Goal: Task Accomplishment & Management: Manage account settings

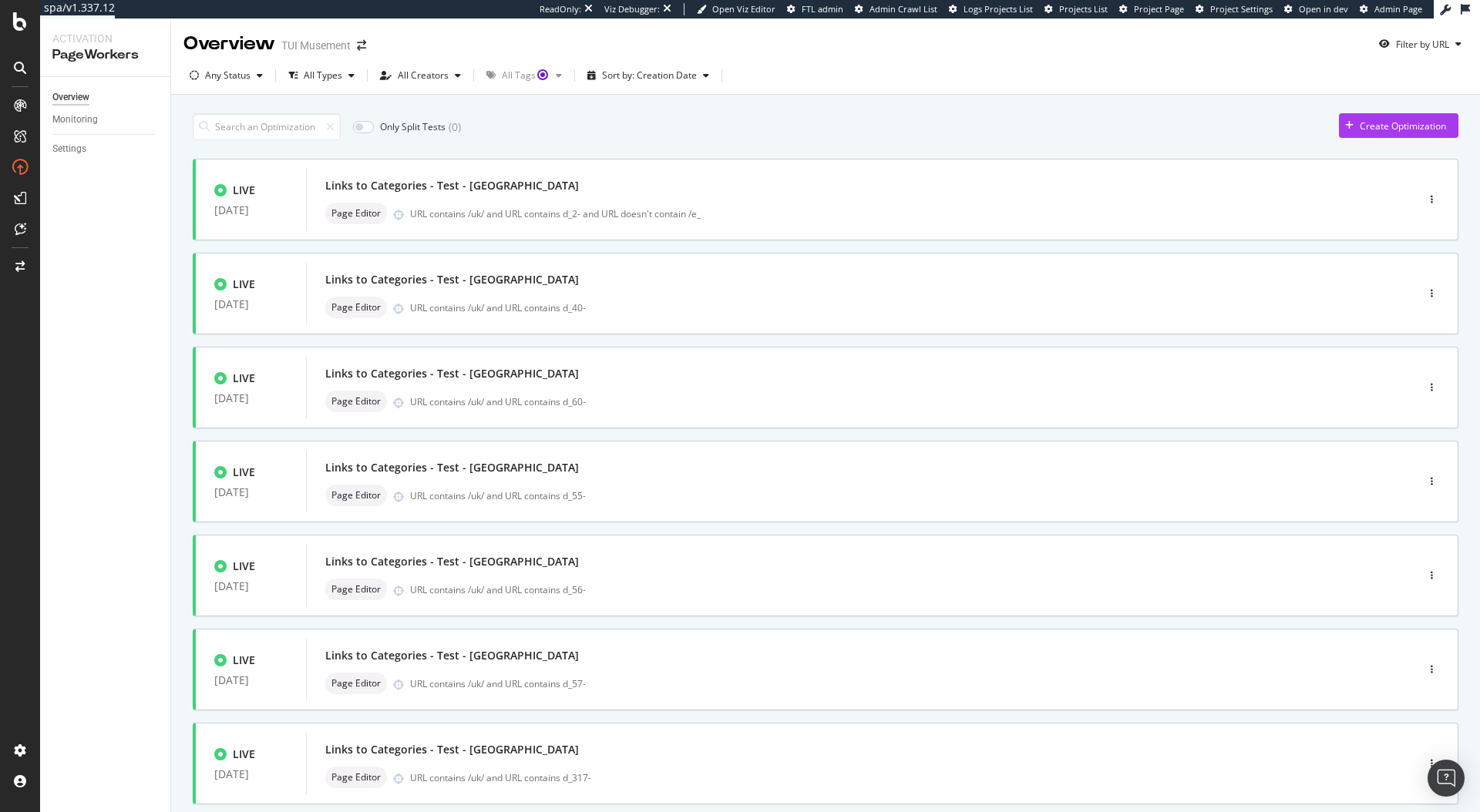
click at [768, 132] on div "Only Split Tests ( 0 ) Create Optimization" at bounding box center [825, 127] width 1266 height 27
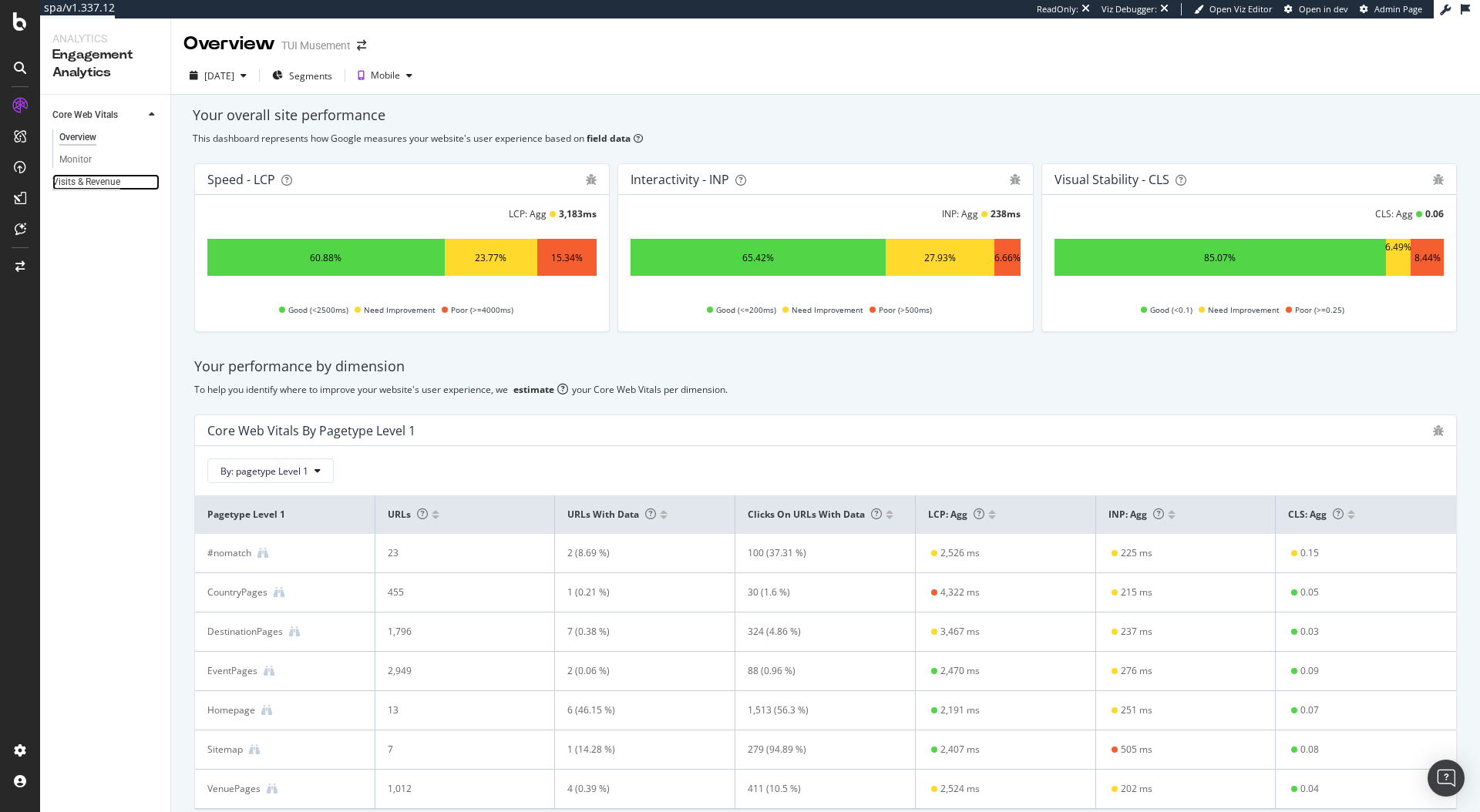
click at [76, 189] on div "Visits & Revenue" at bounding box center [86, 182] width 68 height 16
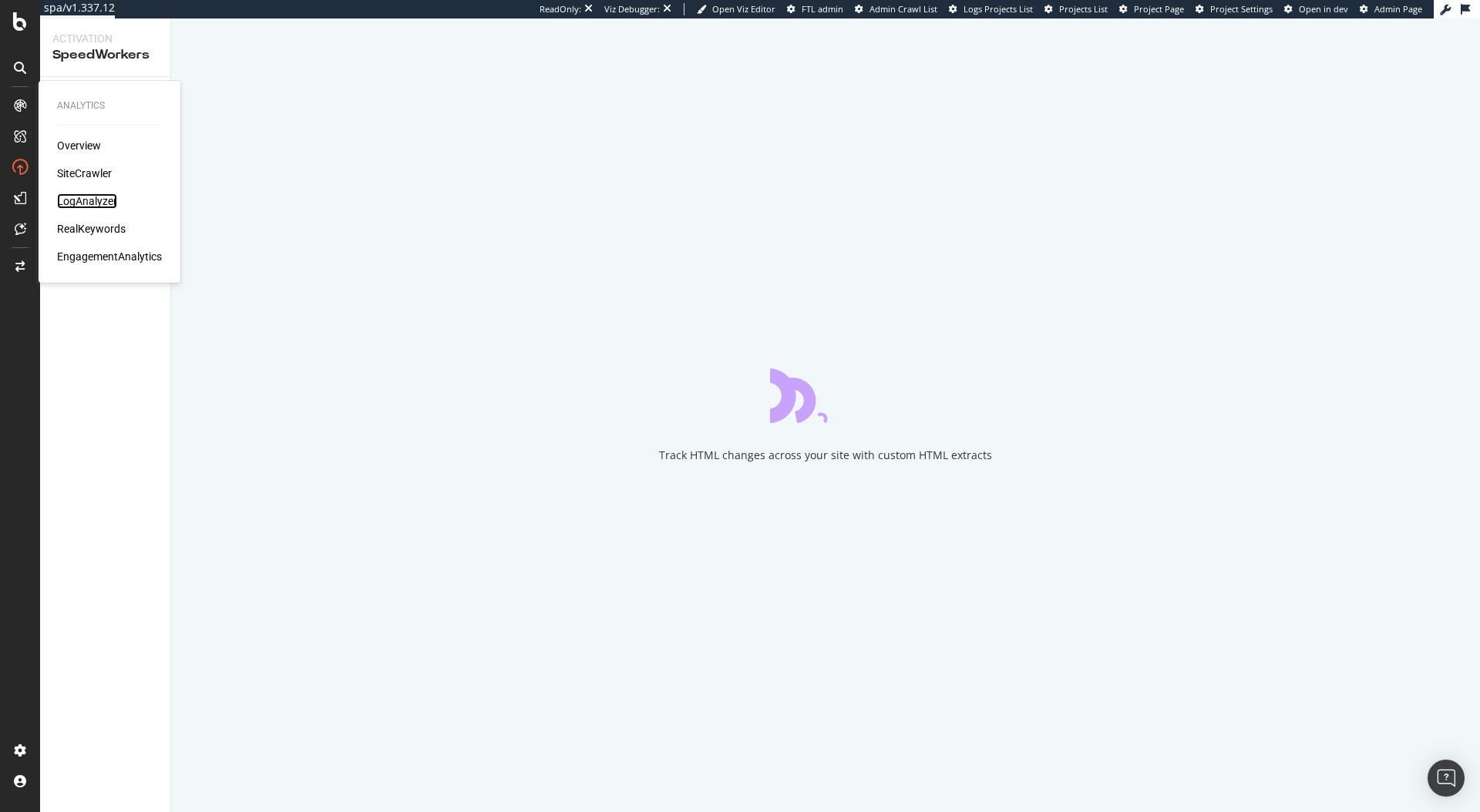
click at [77, 200] on div "LogAnalyzer" at bounding box center [87, 201] width 60 height 15
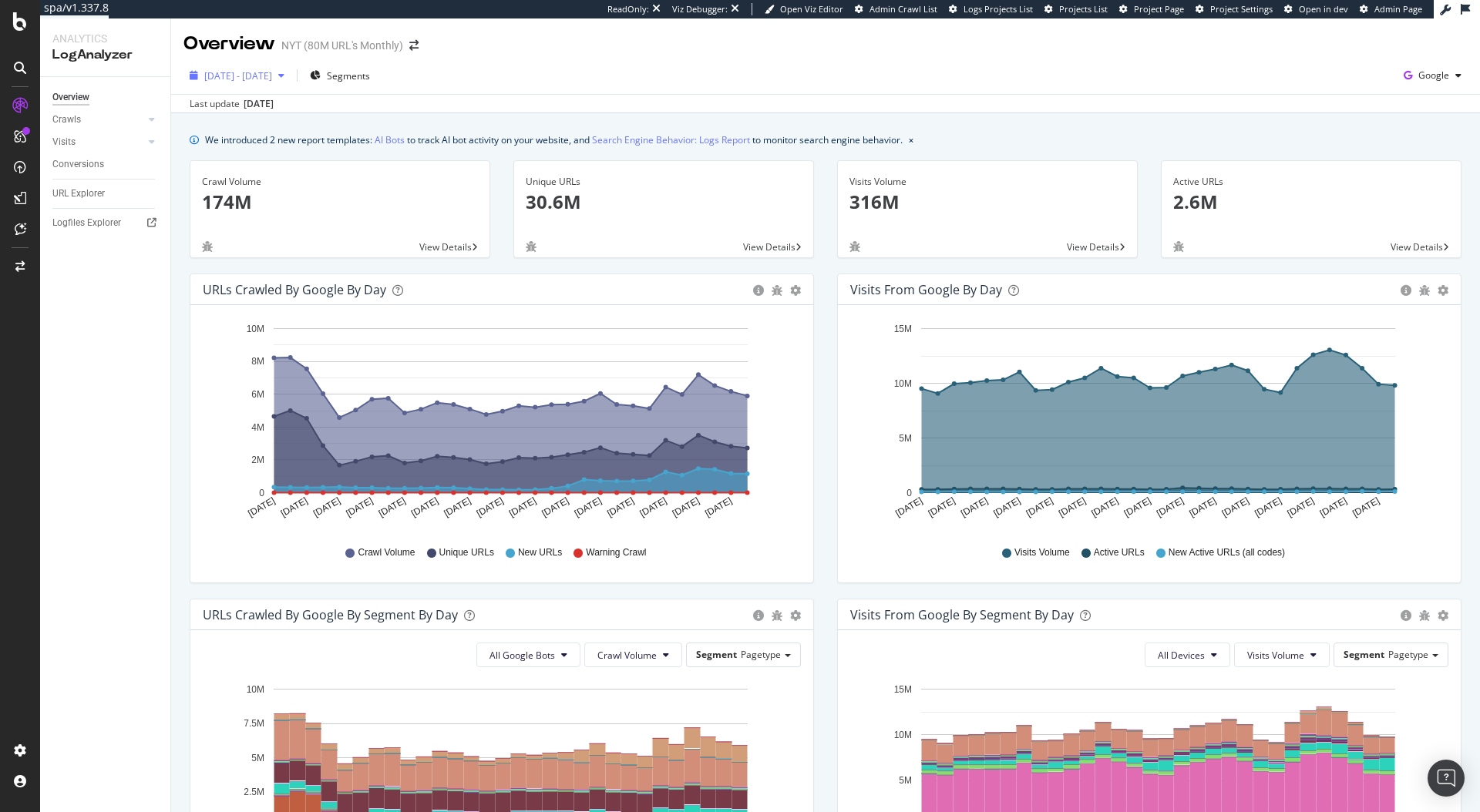
click at [243, 78] on span "[DATE] - [DATE]" at bounding box center [238, 76] width 68 height 13
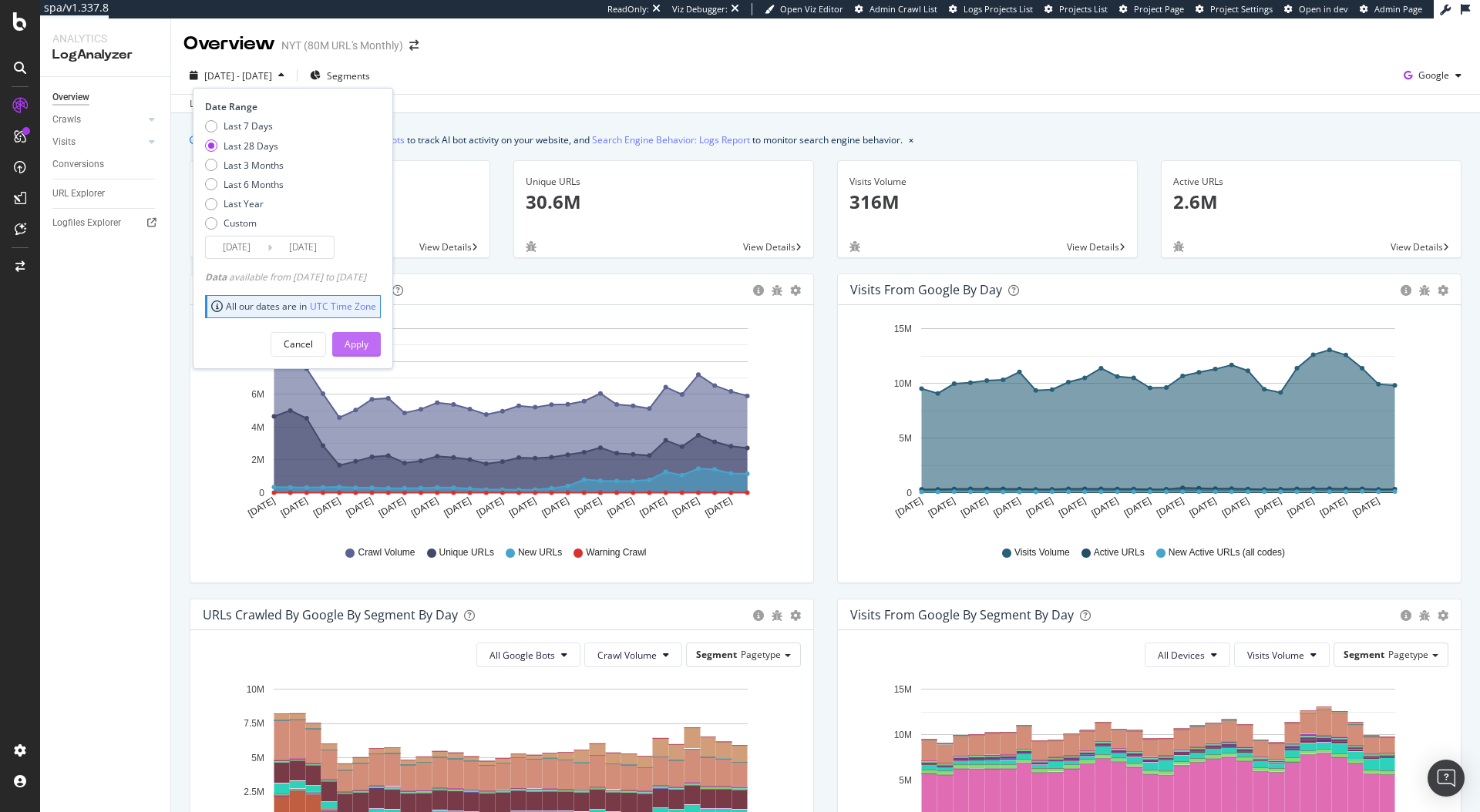
click at [364, 344] on button "Apply" at bounding box center [356, 345] width 49 height 25
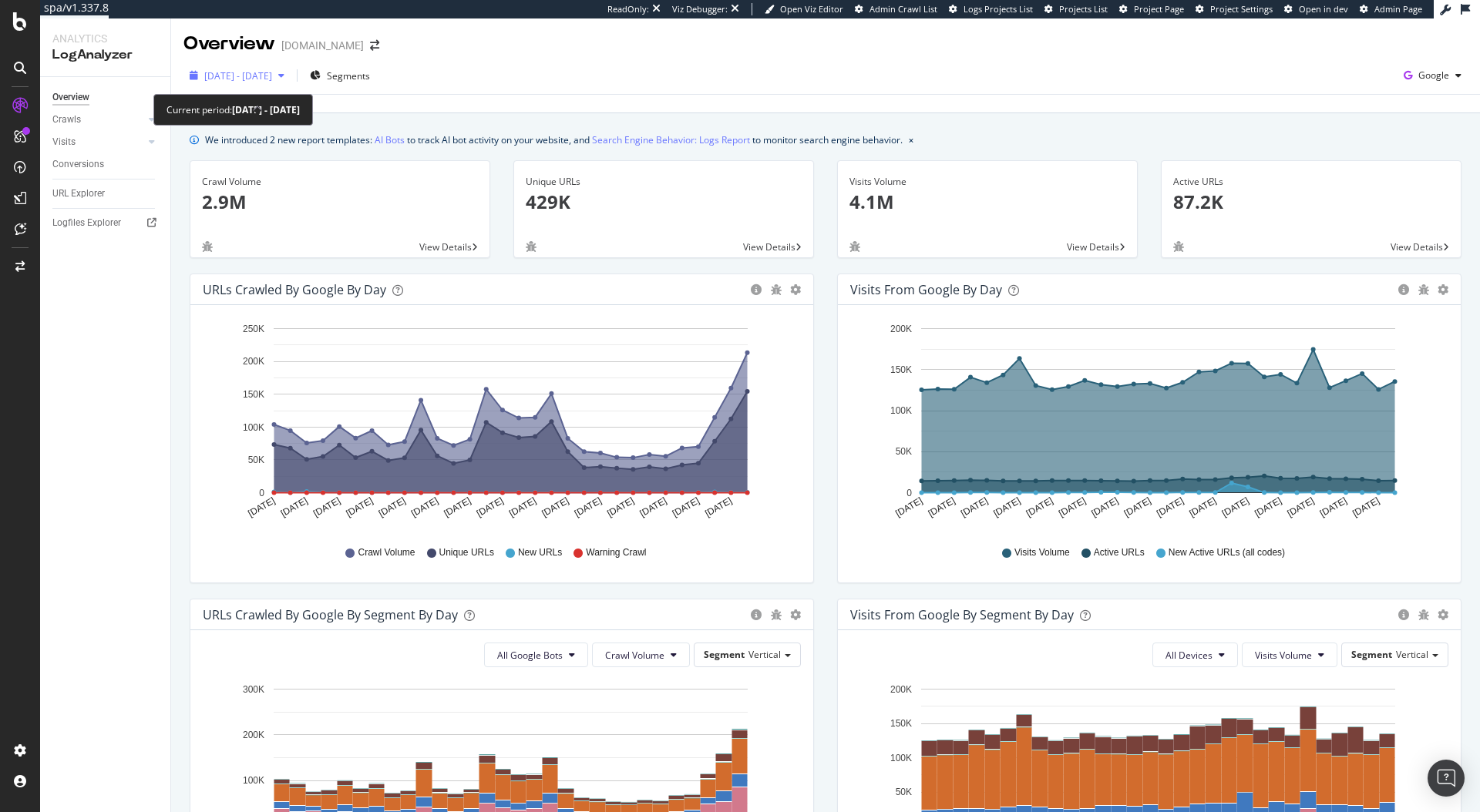
click at [272, 69] on span "2025 Aug. 2nd - Aug. 31st" at bounding box center [238, 76] width 68 height 13
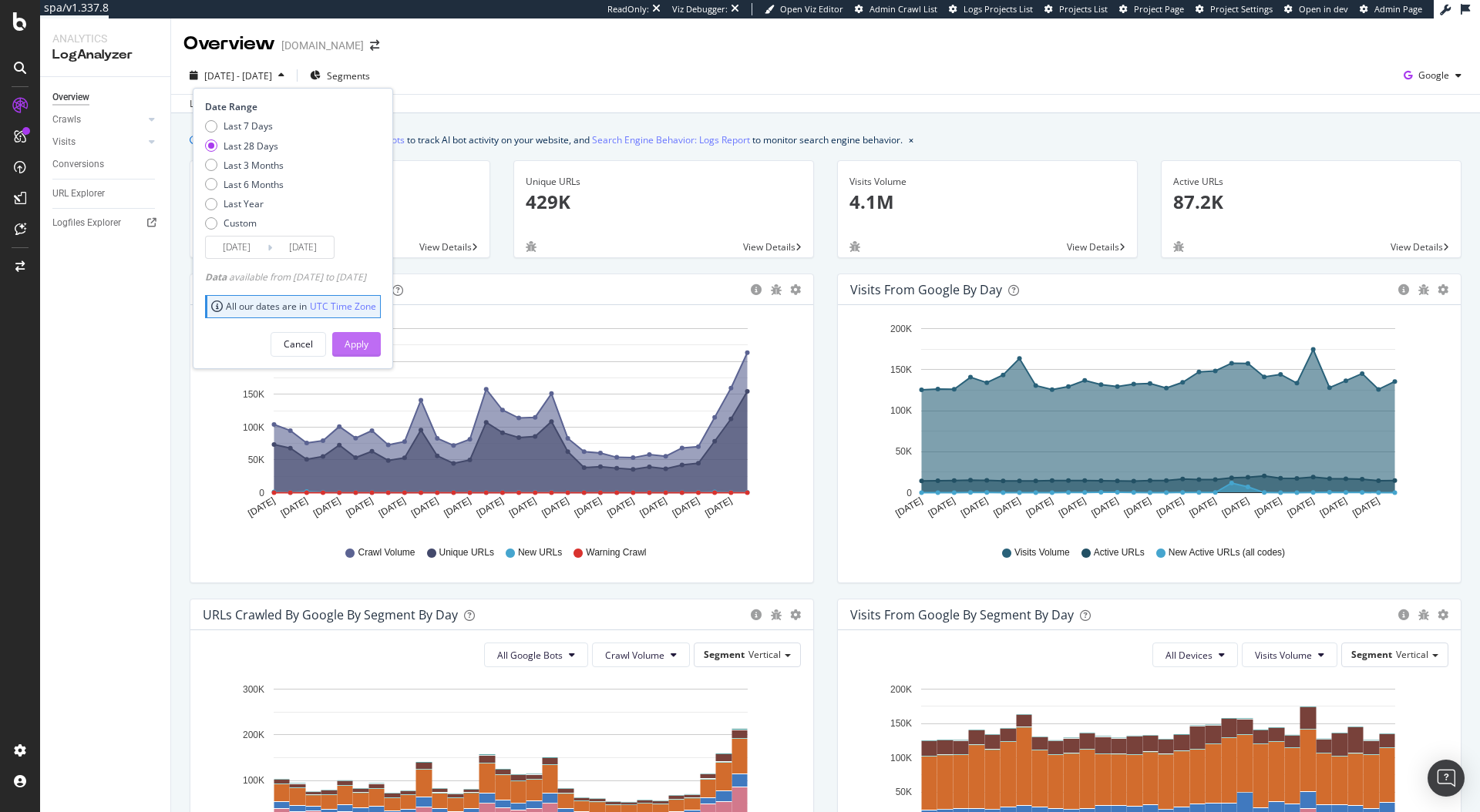
click at [369, 338] on div "Apply" at bounding box center [356, 344] width 24 height 13
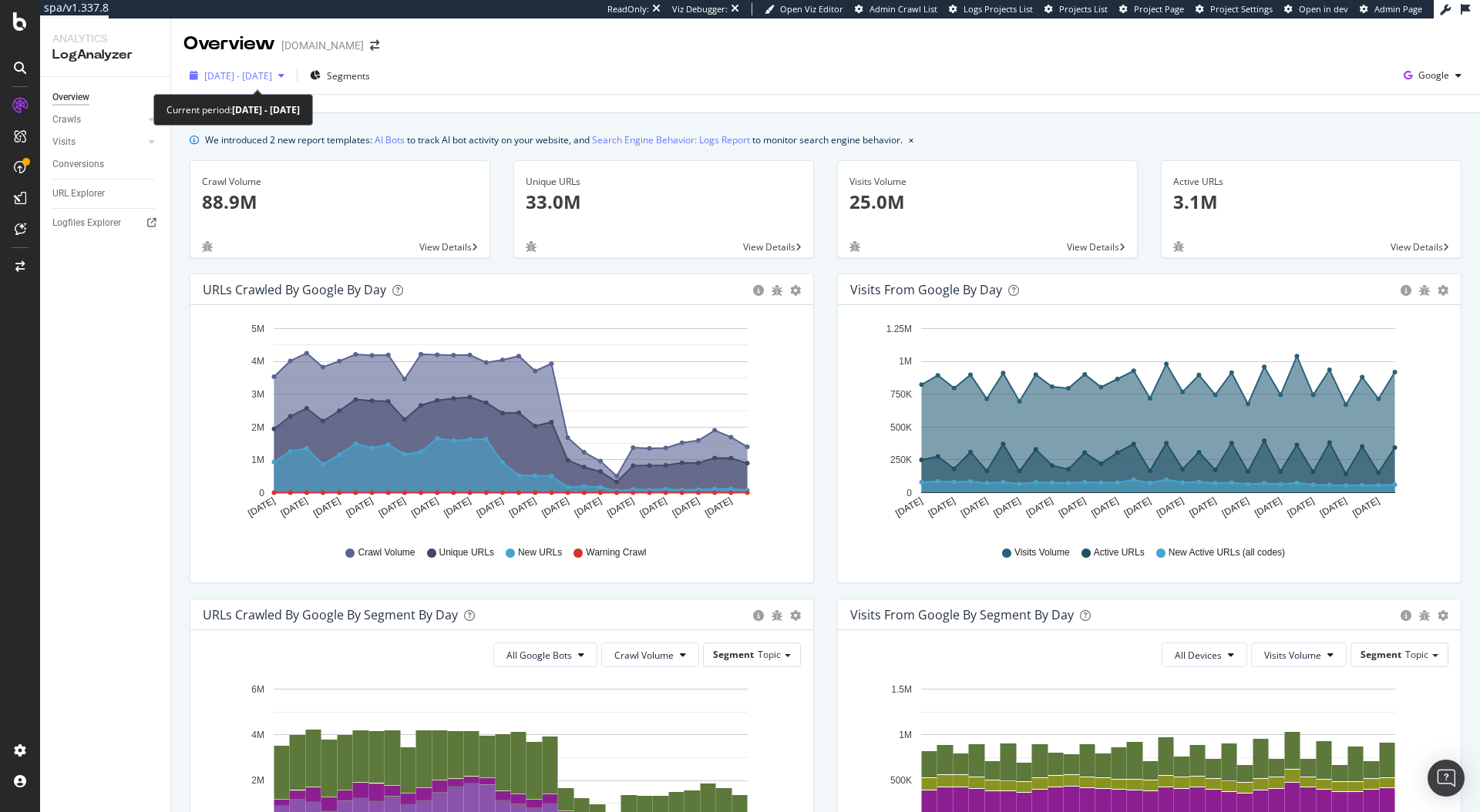
click at [215, 71] on span "[DATE] - [DATE]" at bounding box center [238, 76] width 68 height 13
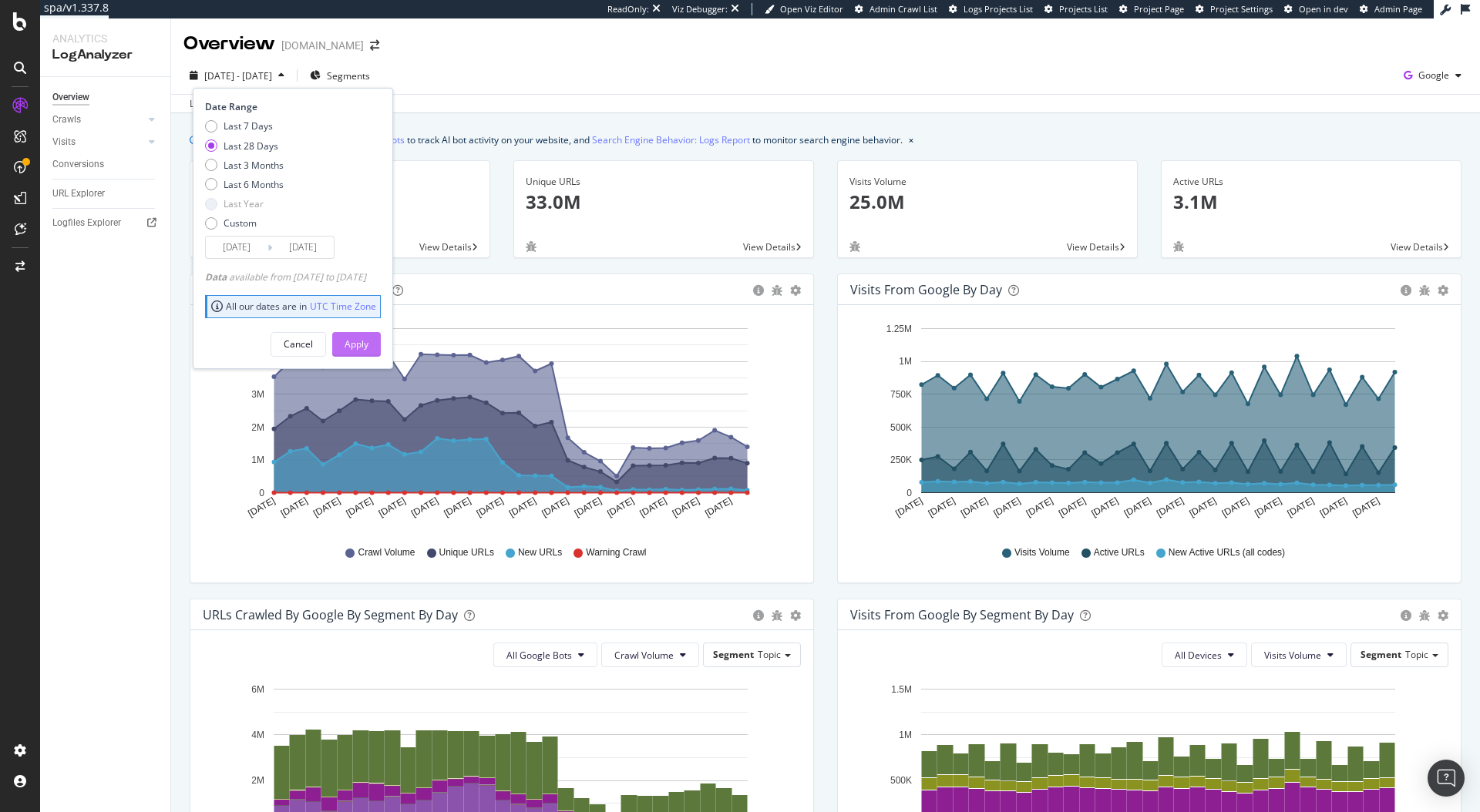
click at [369, 354] on div "Apply" at bounding box center [356, 345] width 24 height 23
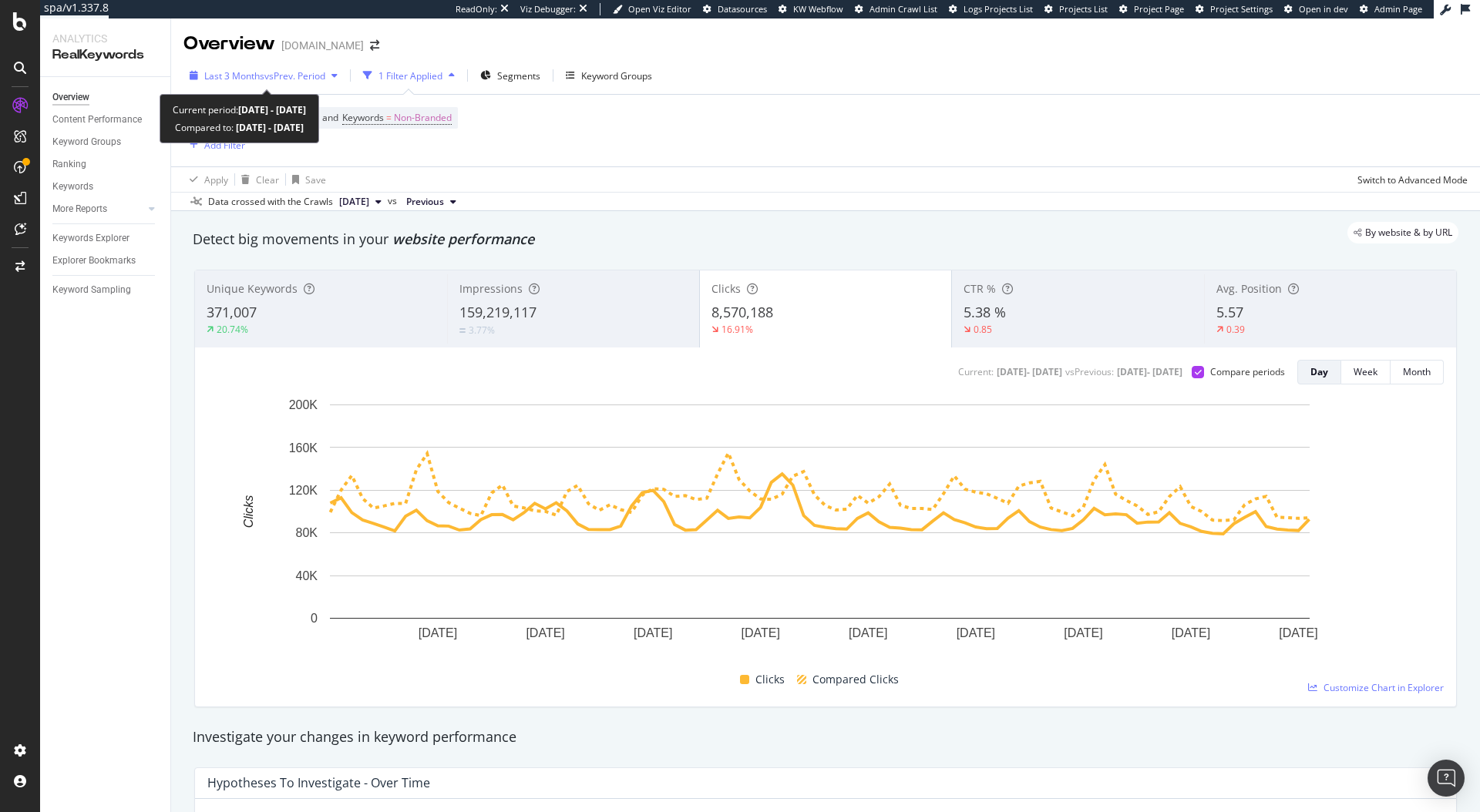
click at [262, 83] on div "Last 3 Months vs Prev. Period" at bounding box center [263, 76] width 160 height 23
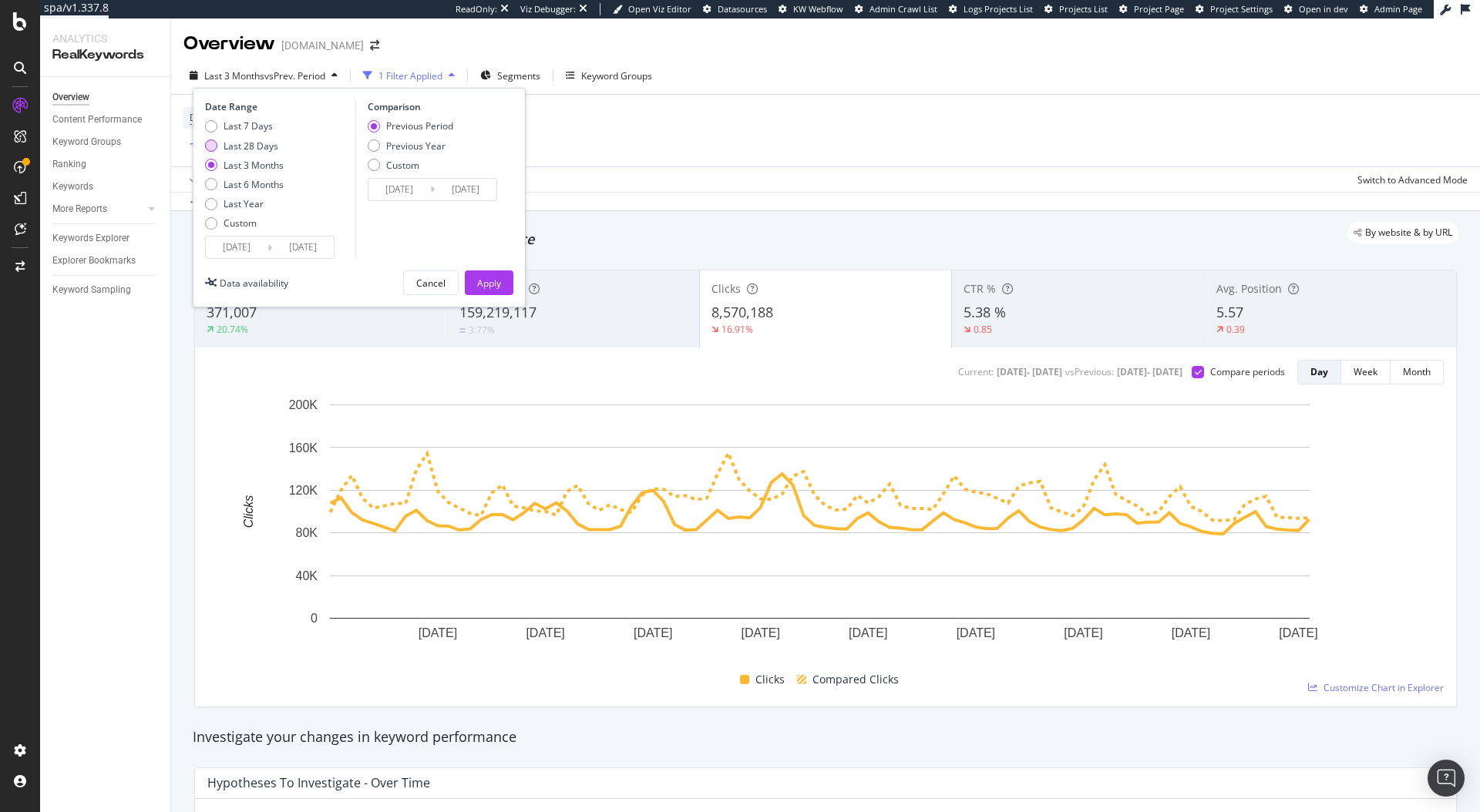
click at [258, 148] on div "Last 28 Days" at bounding box center [251, 146] width 55 height 13
type input "2025/08/03"
type input "2025/07/06"
type input "[DATE]"
click at [473, 284] on button "Apply" at bounding box center [489, 283] width 49 height 25
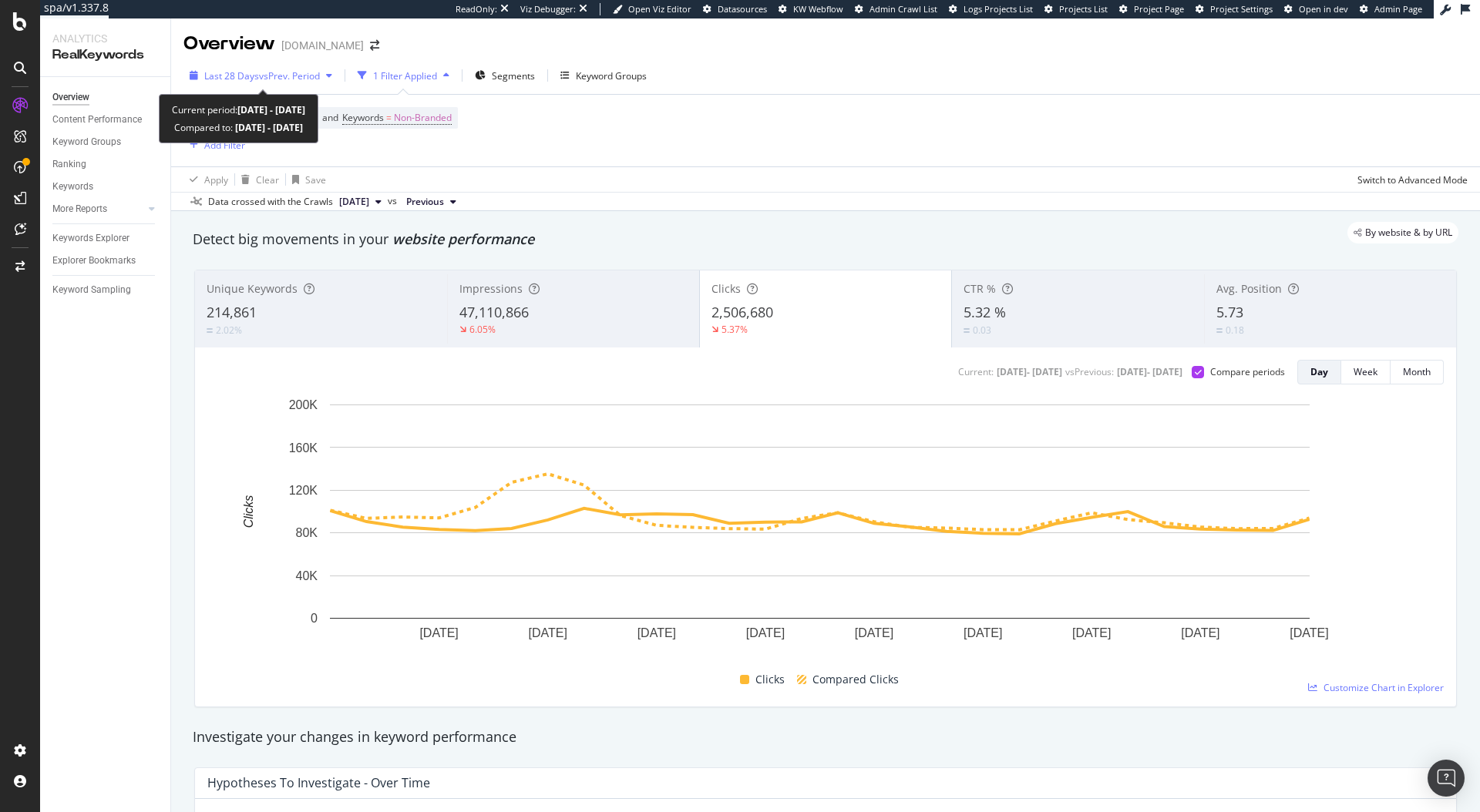
click at [238, 75] on span "Last 28 Days" at bounding box center [232, 76] width 55 height 13
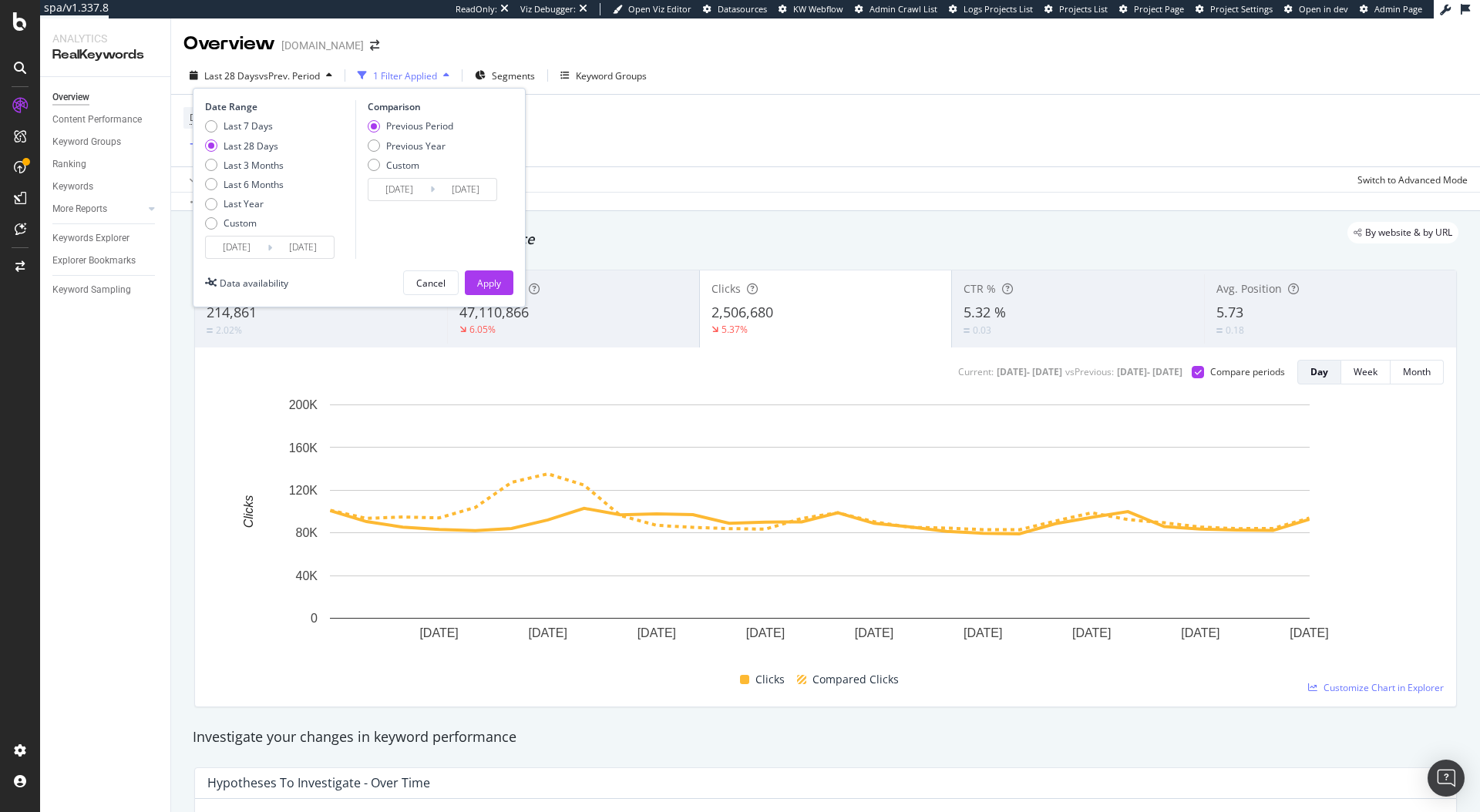
click at [251, 148] on div "Last 28 Days" at bounding box center [251, 146] width 55 height 13
click at [481, 290] on div "Apply" at bounding box center [489, 283] width 24 height 23
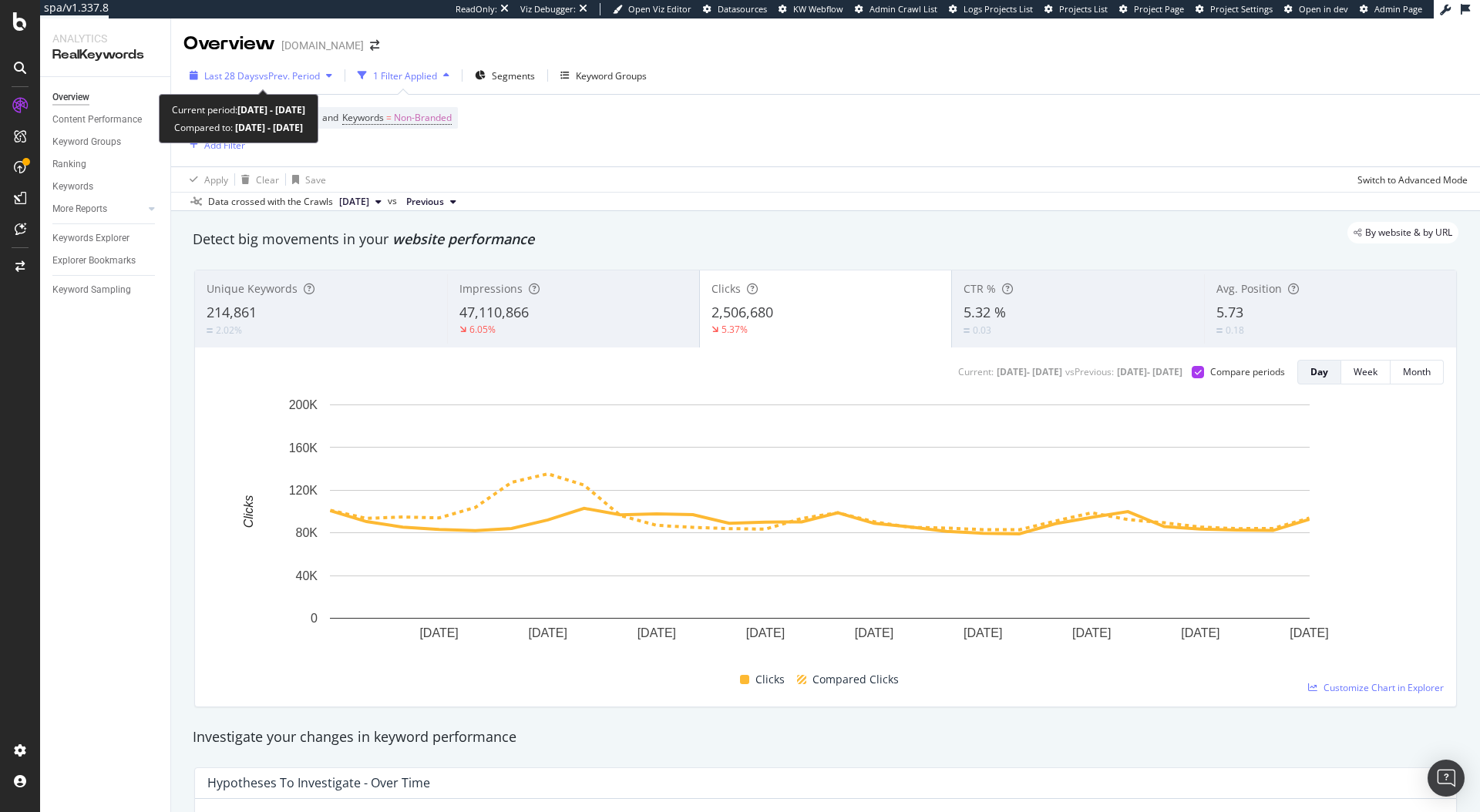
click at [278, 76] on span "vs Prev. Period" at bounding box center [290, 76] width 61 height 13
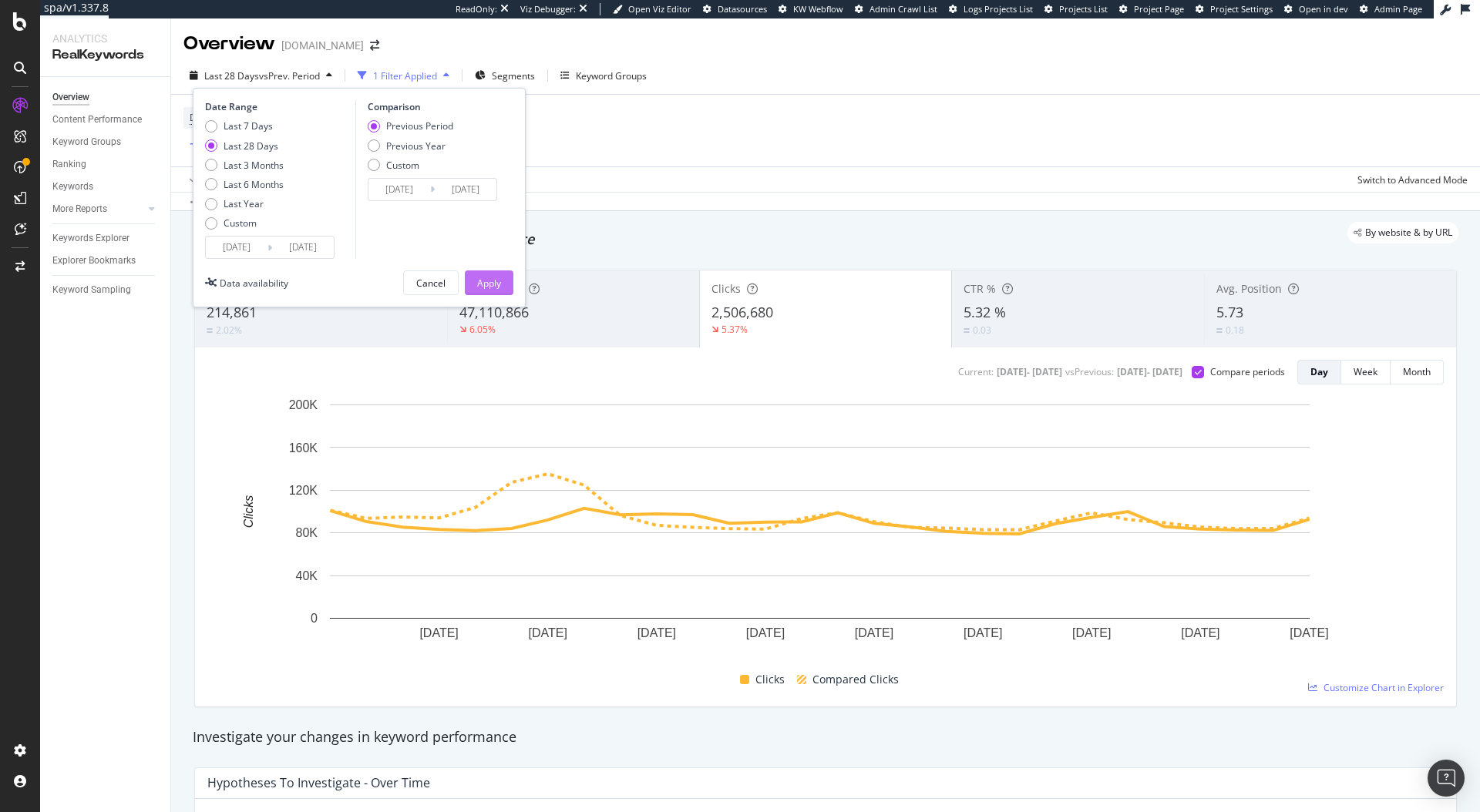
click at [486, 282] on div "Apply" at bounding box center [489, 283] width 24 height 13
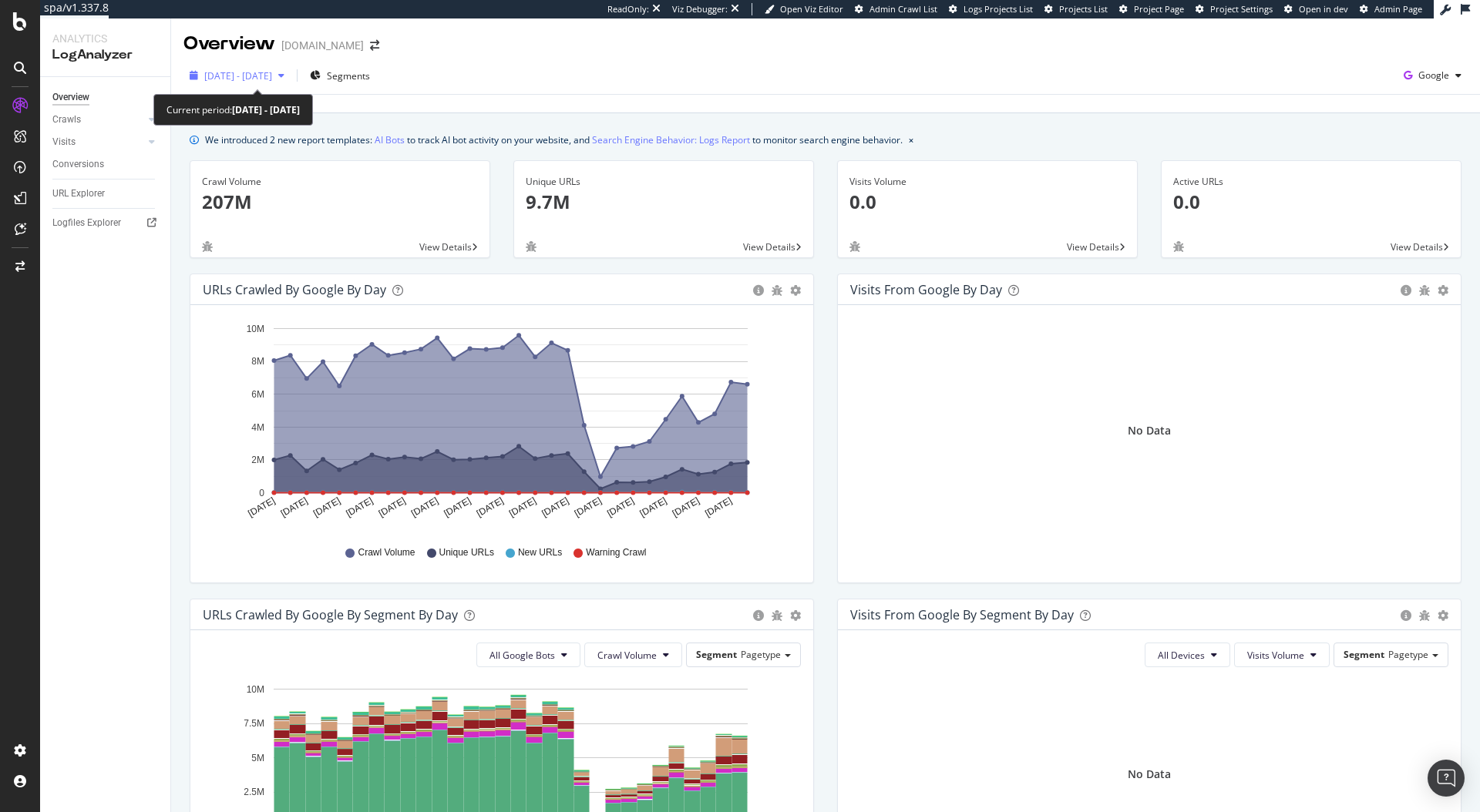
click at [242, 69] on span "[DATE] - [DATE]" at bounding box center [238, 76] width 68 height 13
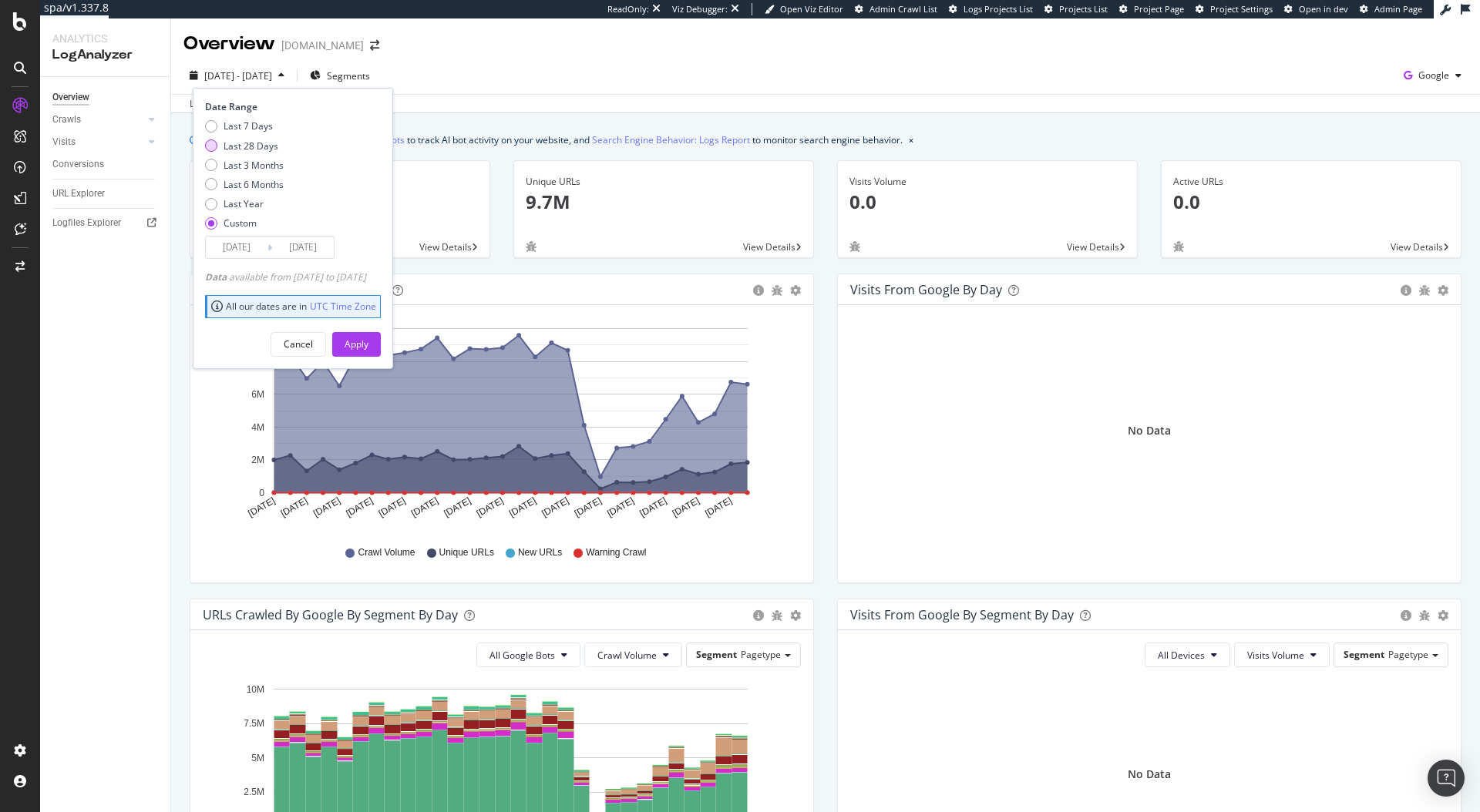
click at [253, 147] on div "Last 28 Days" at bounding box center [251, 146] width 55 height 13
type input "[DATE]"
click at [369, 330] on div "Cancel Apply" at bounding box center [293, 338] width 176 height 36
click at [369, 351] on div "Apply" at bounding box center [356, 345] width 24 height 23
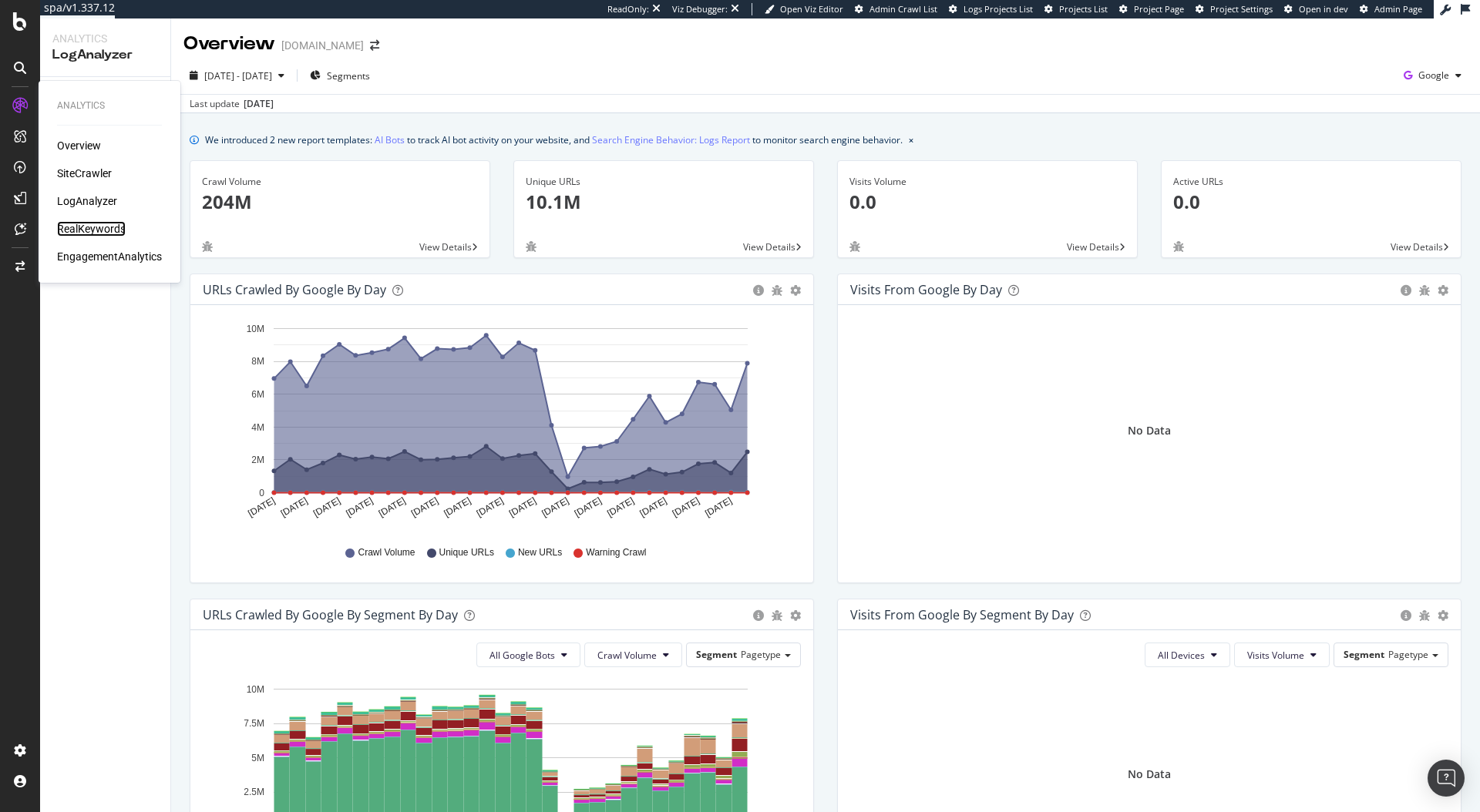
drag, startPoint x: 111, startPoint y: 230, endPoint x: 135, endPoint y: 211, distance: 30.6
click at [111, 230] on div "RealKeywords" at bounding box center [91, 228] width 68 height 15
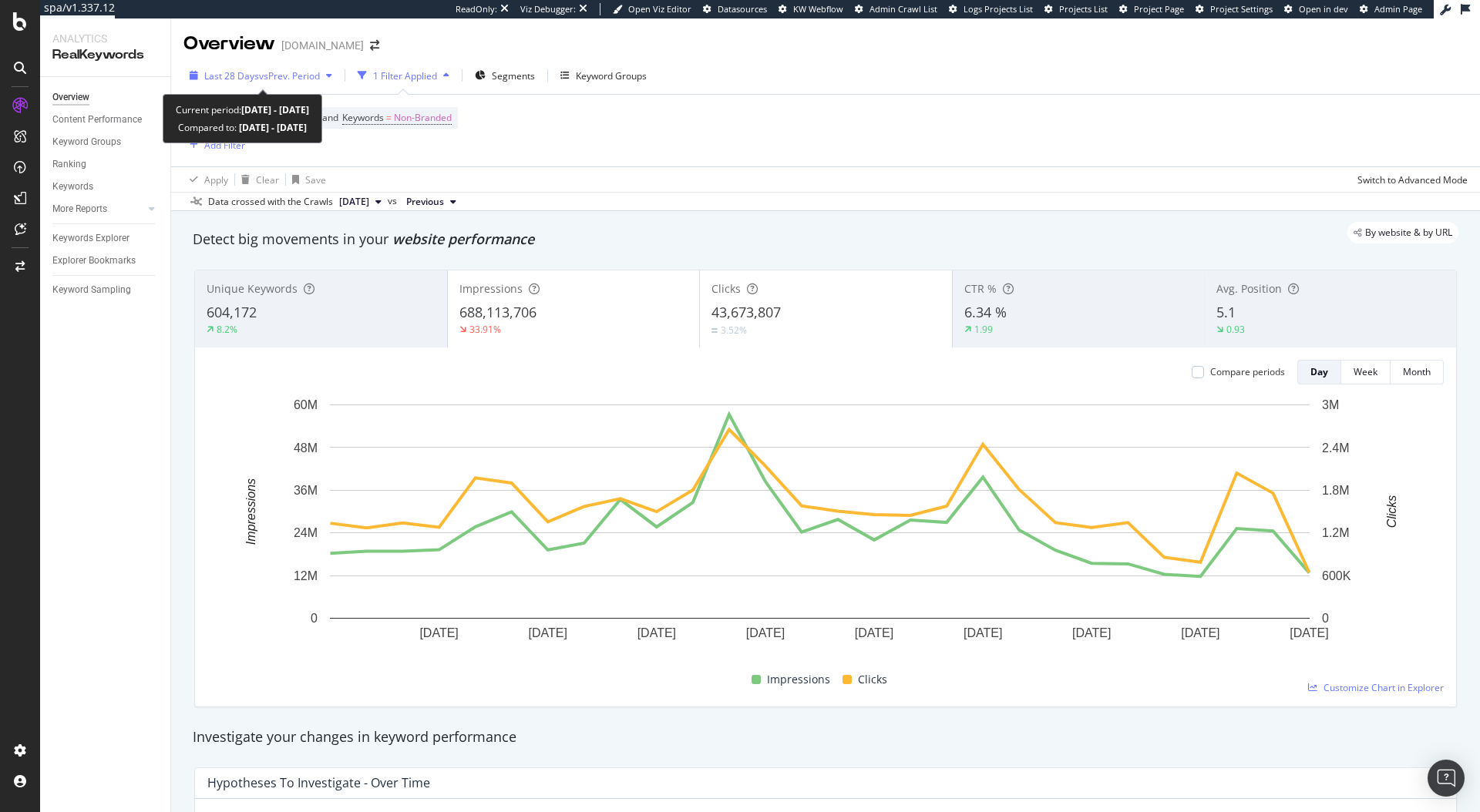
click at [302, 70] on span "vs Prev. Period" at bounding box center [290, 76] width 61 height 13
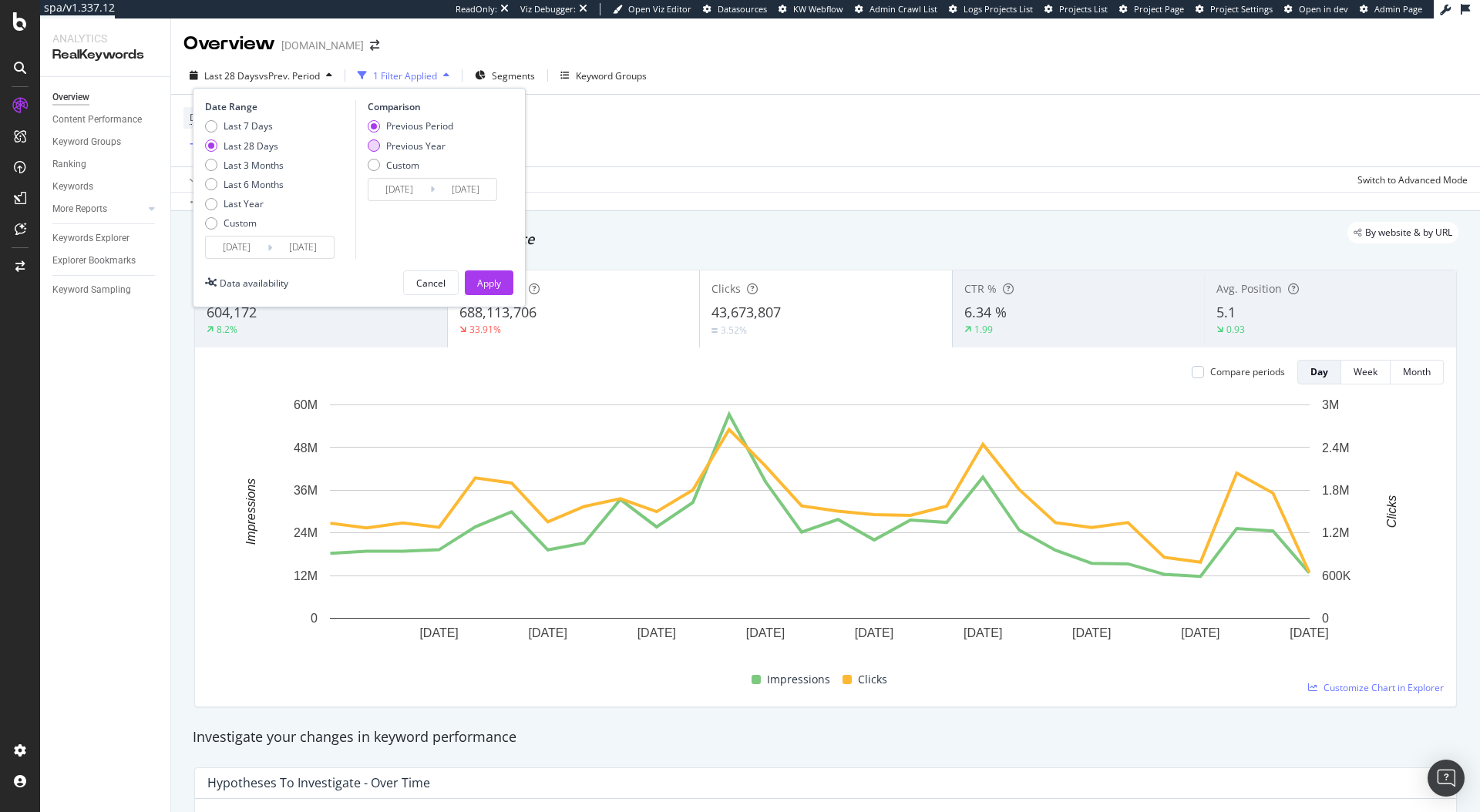
click at [396, 144] on div "Previous Year" at bounding box center [416, 146] width 60 height 13
type input "2024/08/06"
type input "2024/09/02"
click at [489, 278] on div "Apply" at bounding box center [489, 283] width 24 height 13
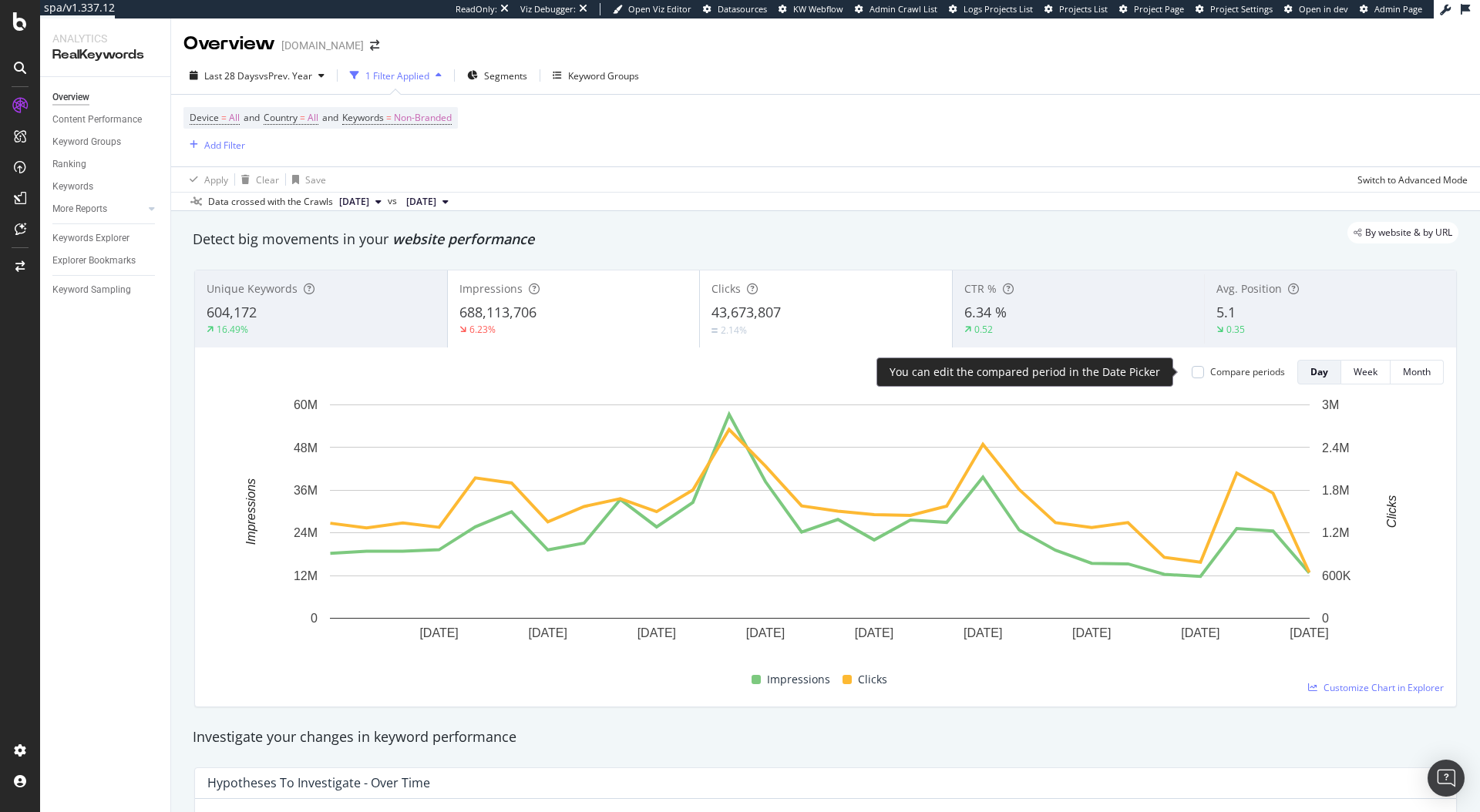
click at [1220, 369] on div "Compare periods" at bounding box center [1247, 371] width 75 height 13
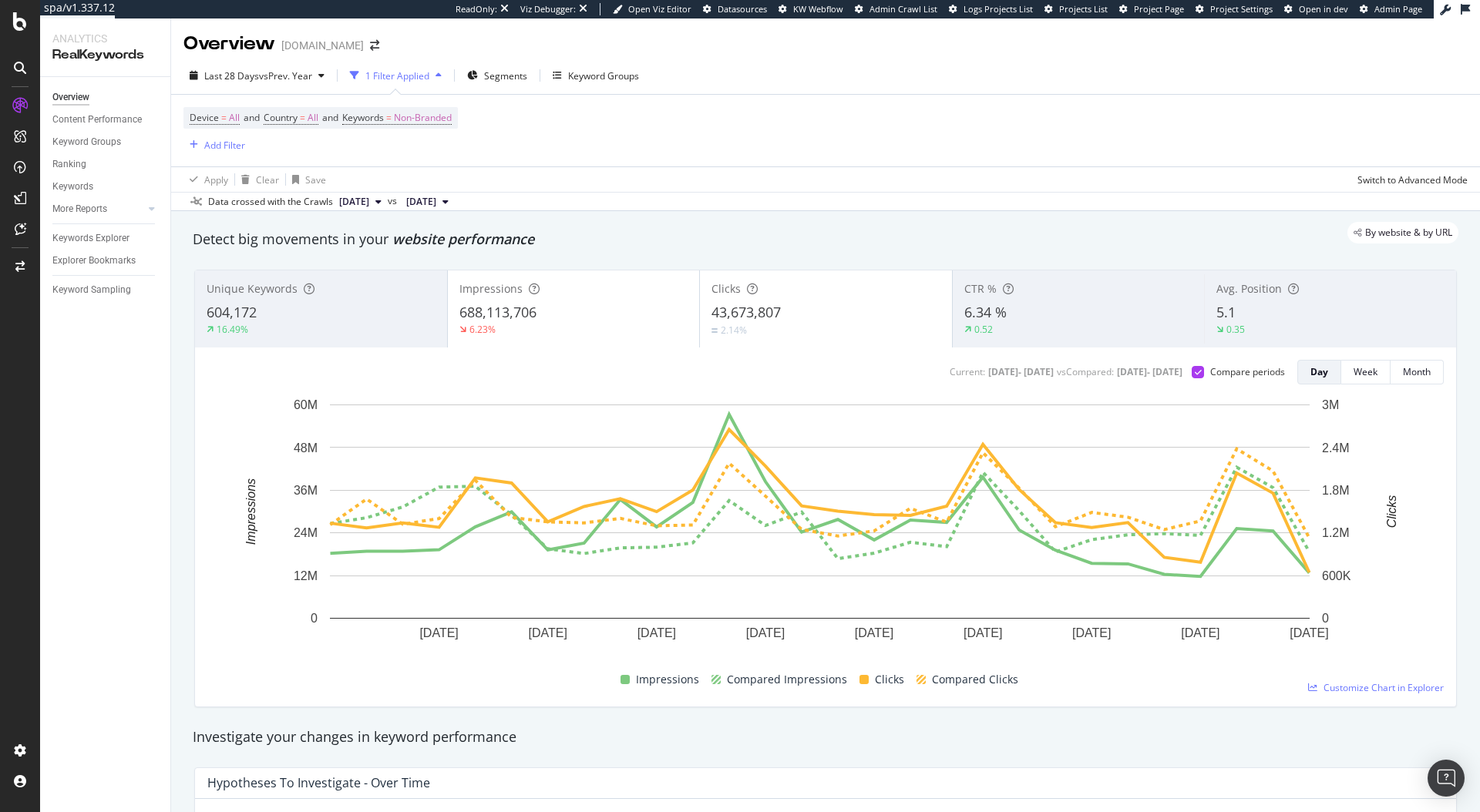
click at [534, 312] on span "688,113,706" at bounding box center [497, 312] width 77 height 19
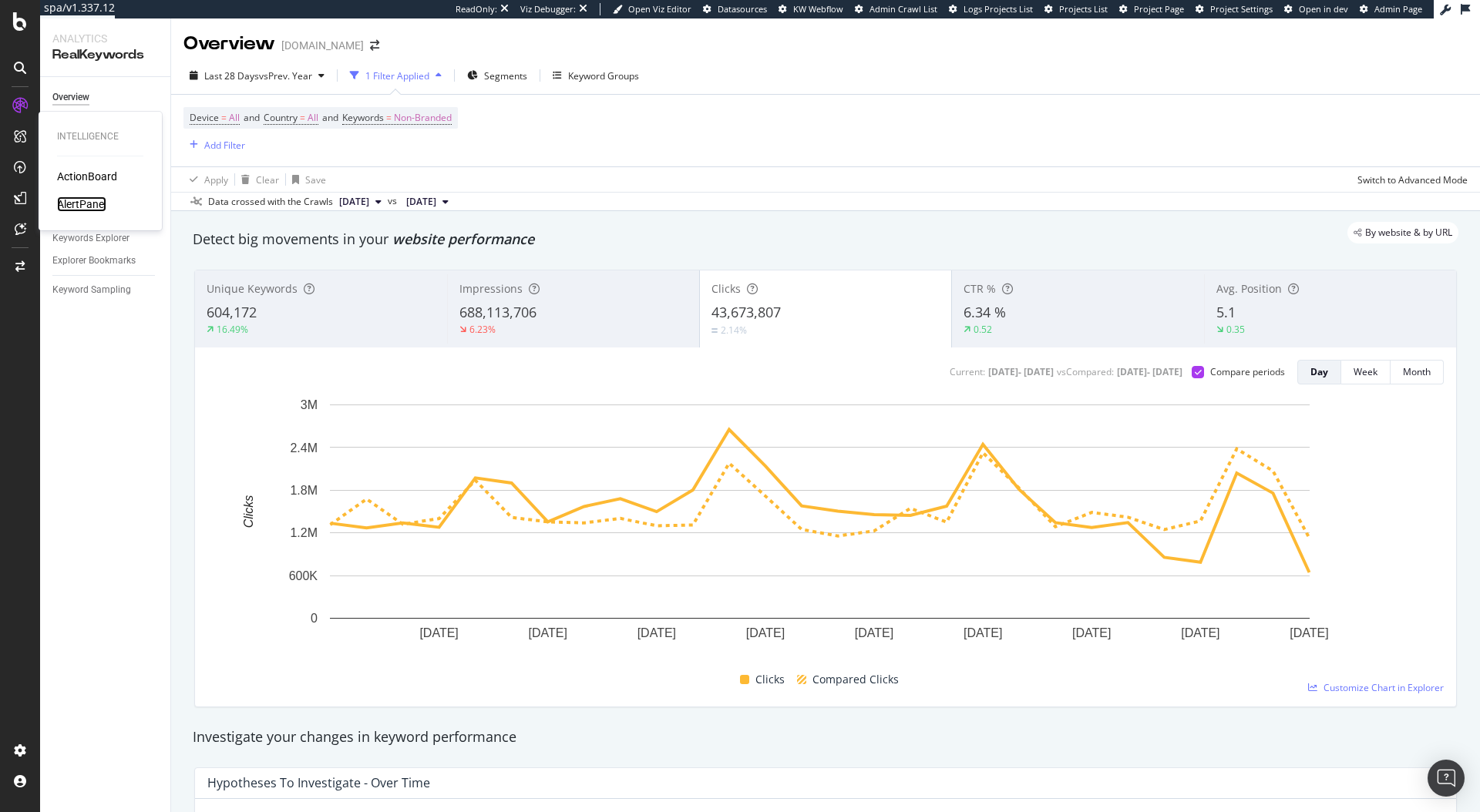
click at [89, 204] on div "AlertPanel" at bounding box center [82, 203] width 50 height 15
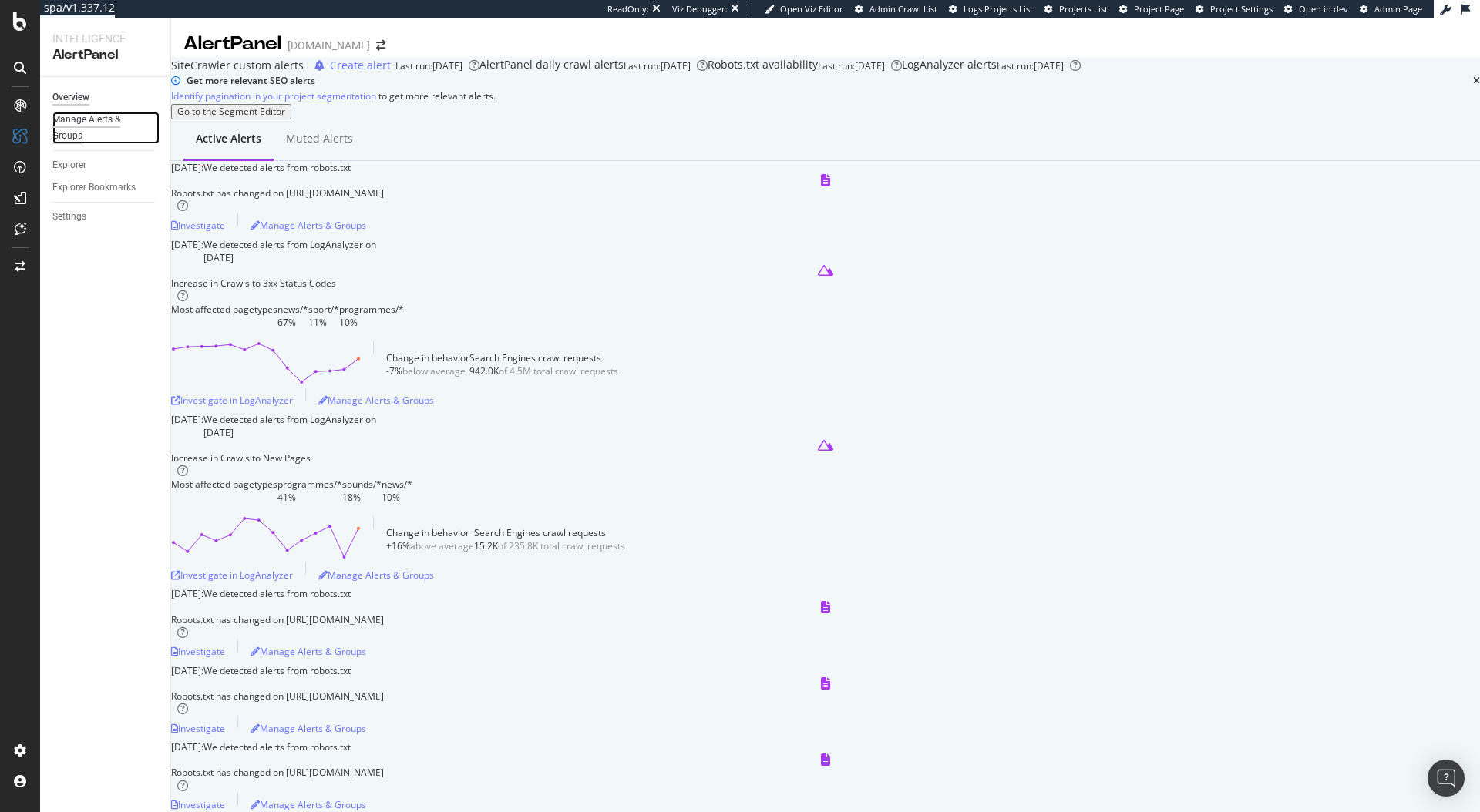
click at [84, 120] on div "Manage Alerts & Groups" at bounding box center [99, 128] width 92 height 32
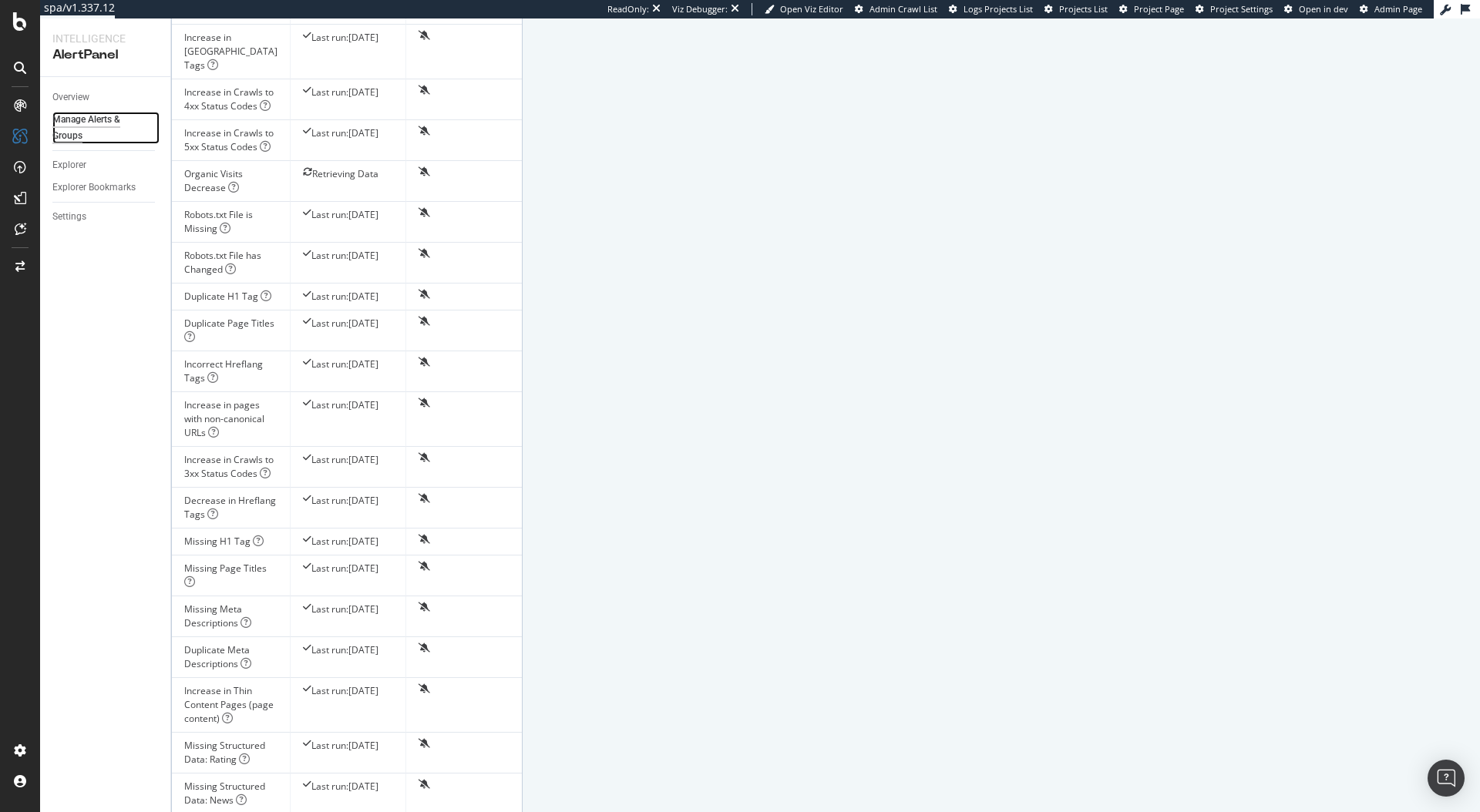
scroll to position [267, 0]
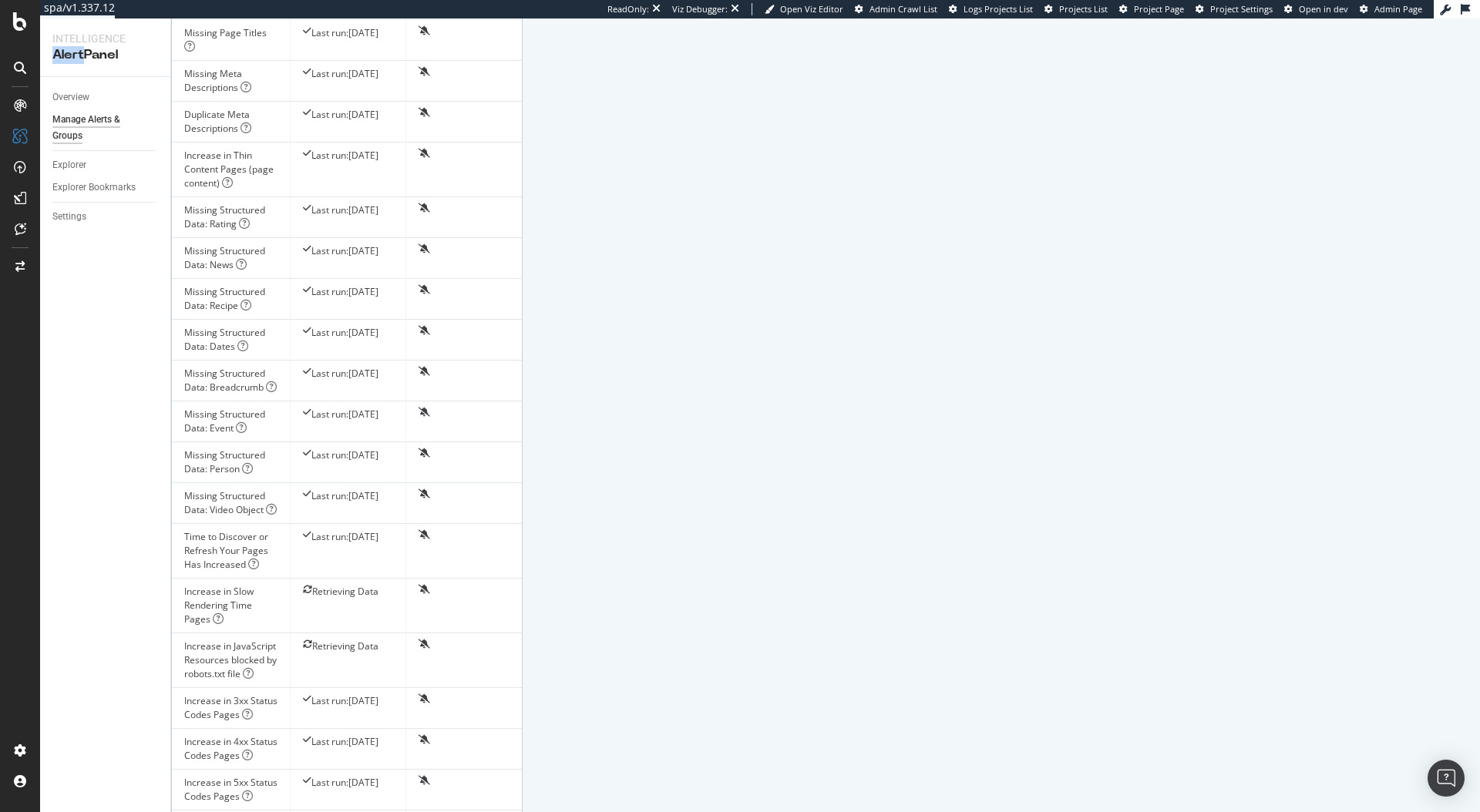
scroll to position [800, 0]
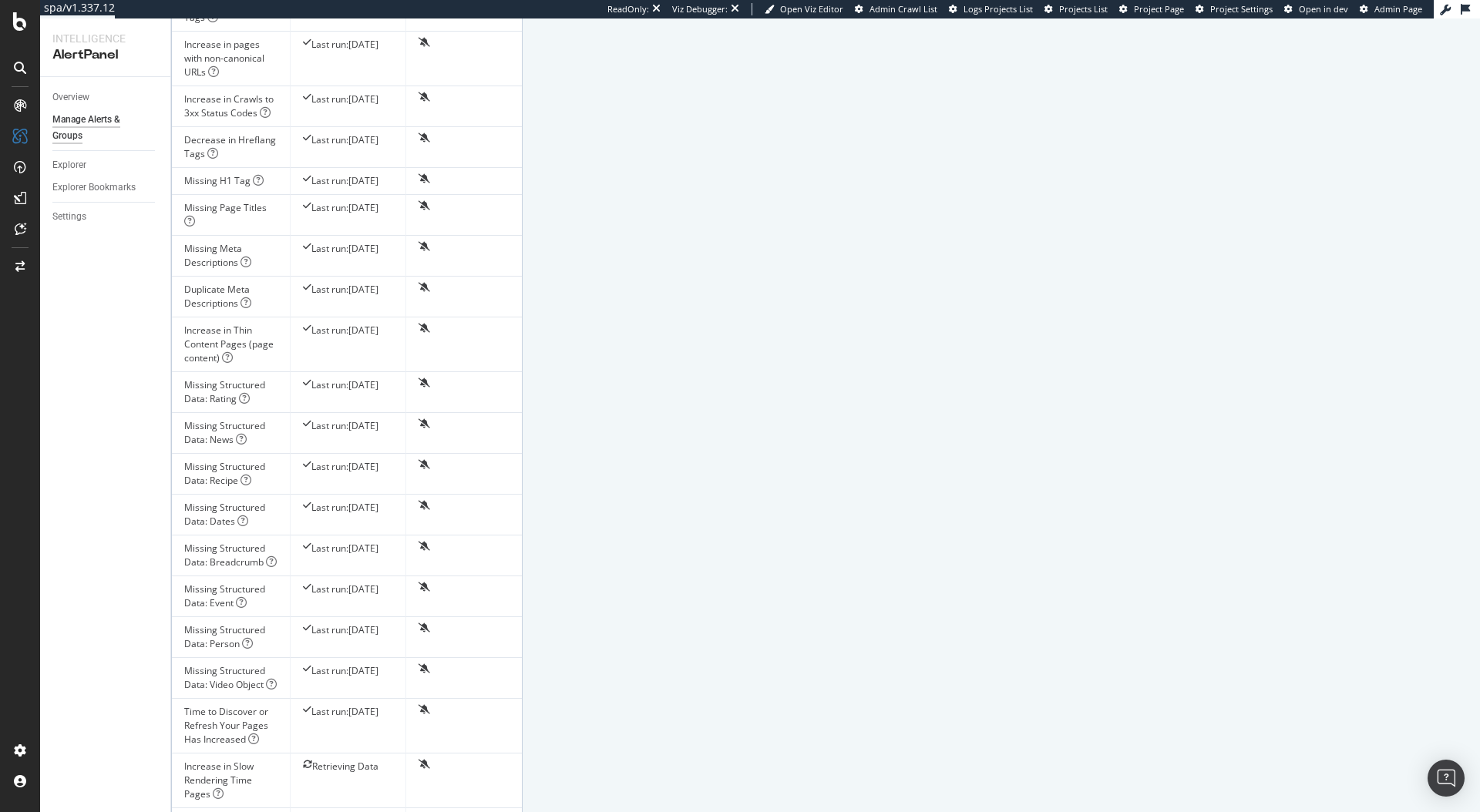
scroll to position [571, 0]
drag, startPoint x: 205, startPoint y: 279, endPoint x: 361, endPoint y: 286, distance: 156.2
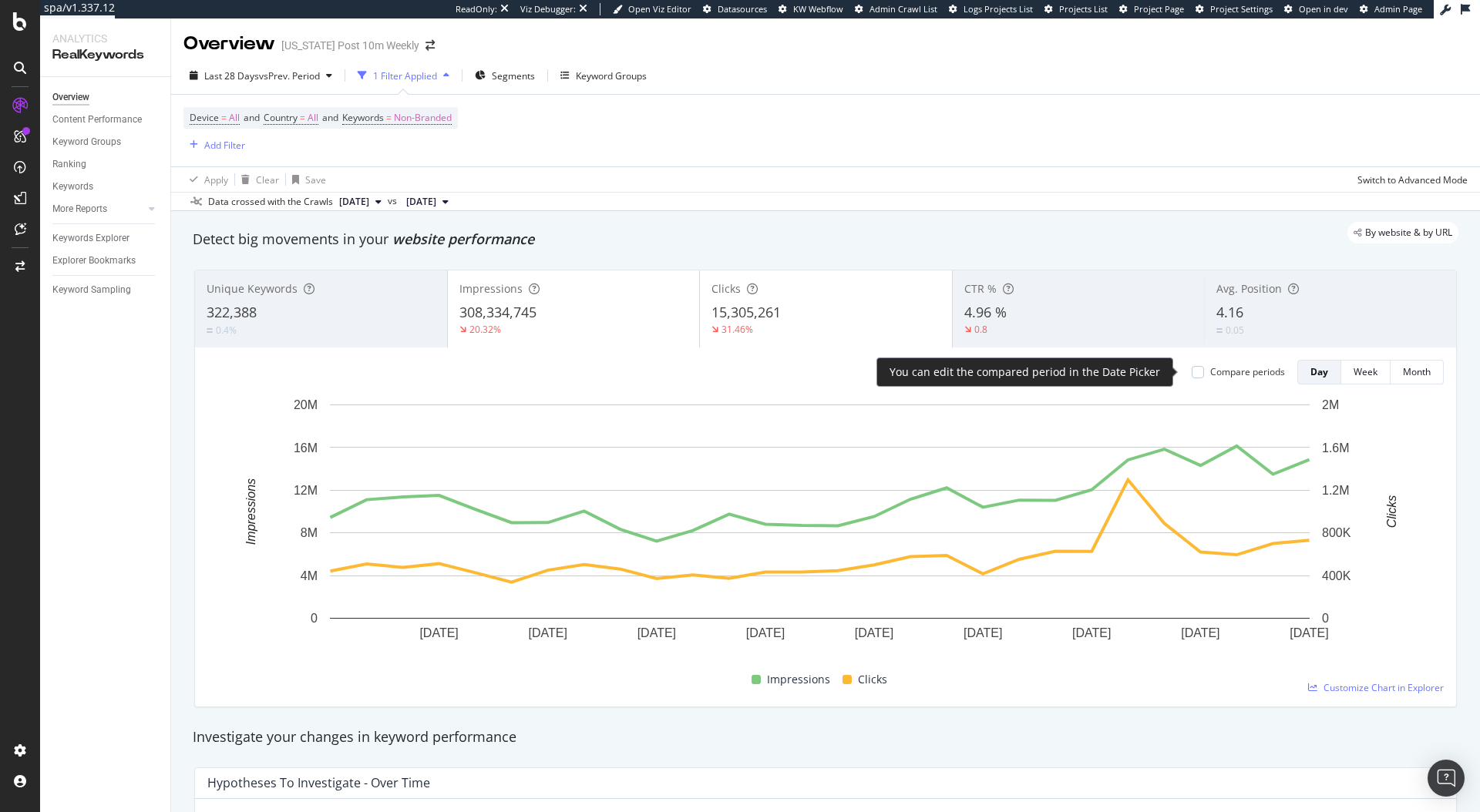
click at [1210, 369] on div "Compare periods" at bounding box center [1247, 371] width 75 height 13
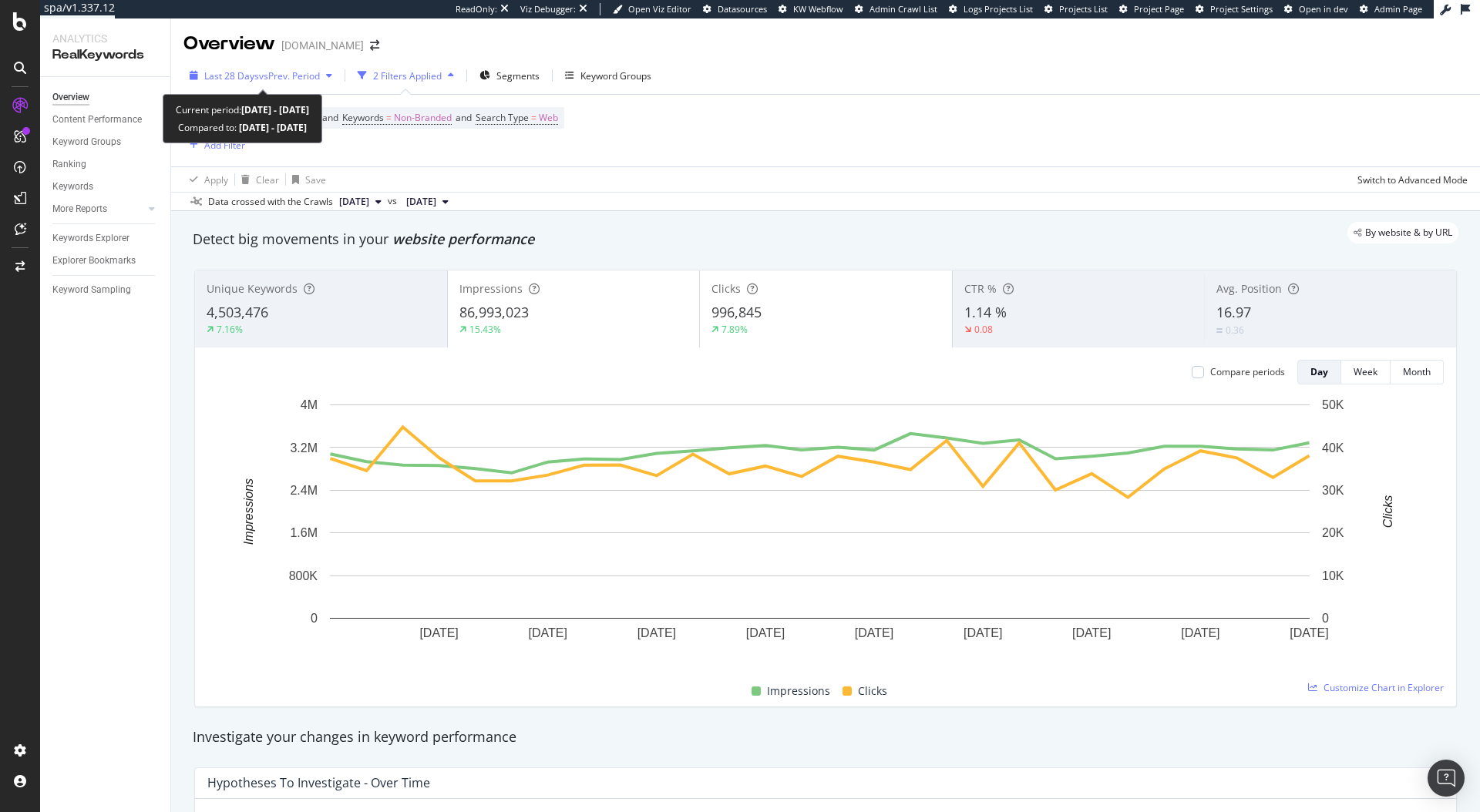
click at [255, 83] on div "Last 28 Days vs Prev. Period" at bounding box center [260, 76] width 155 height 23
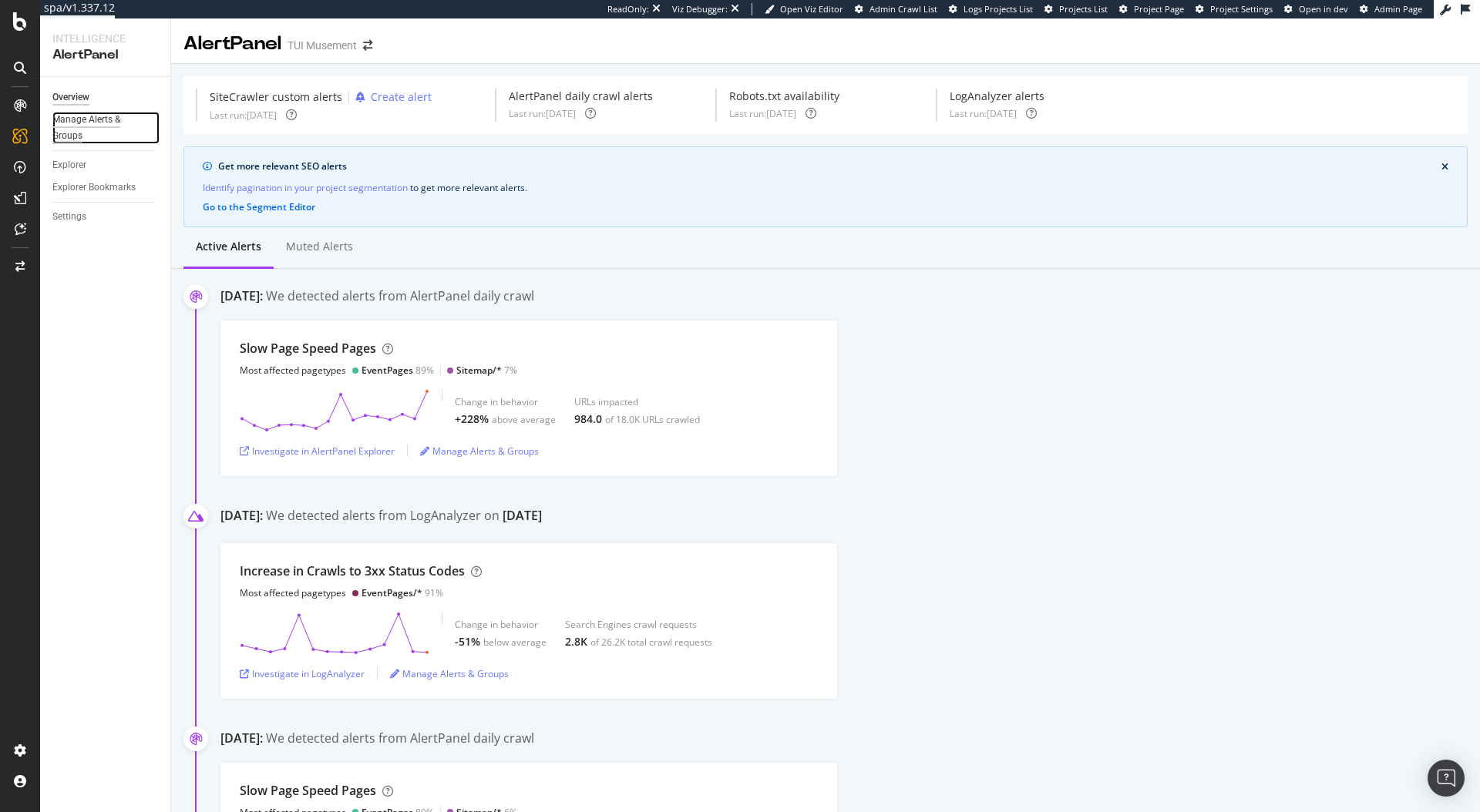
click at [83, 125] on div "Manage Alerts & Groups" at bounding box center [99, 128] width 92 height 32
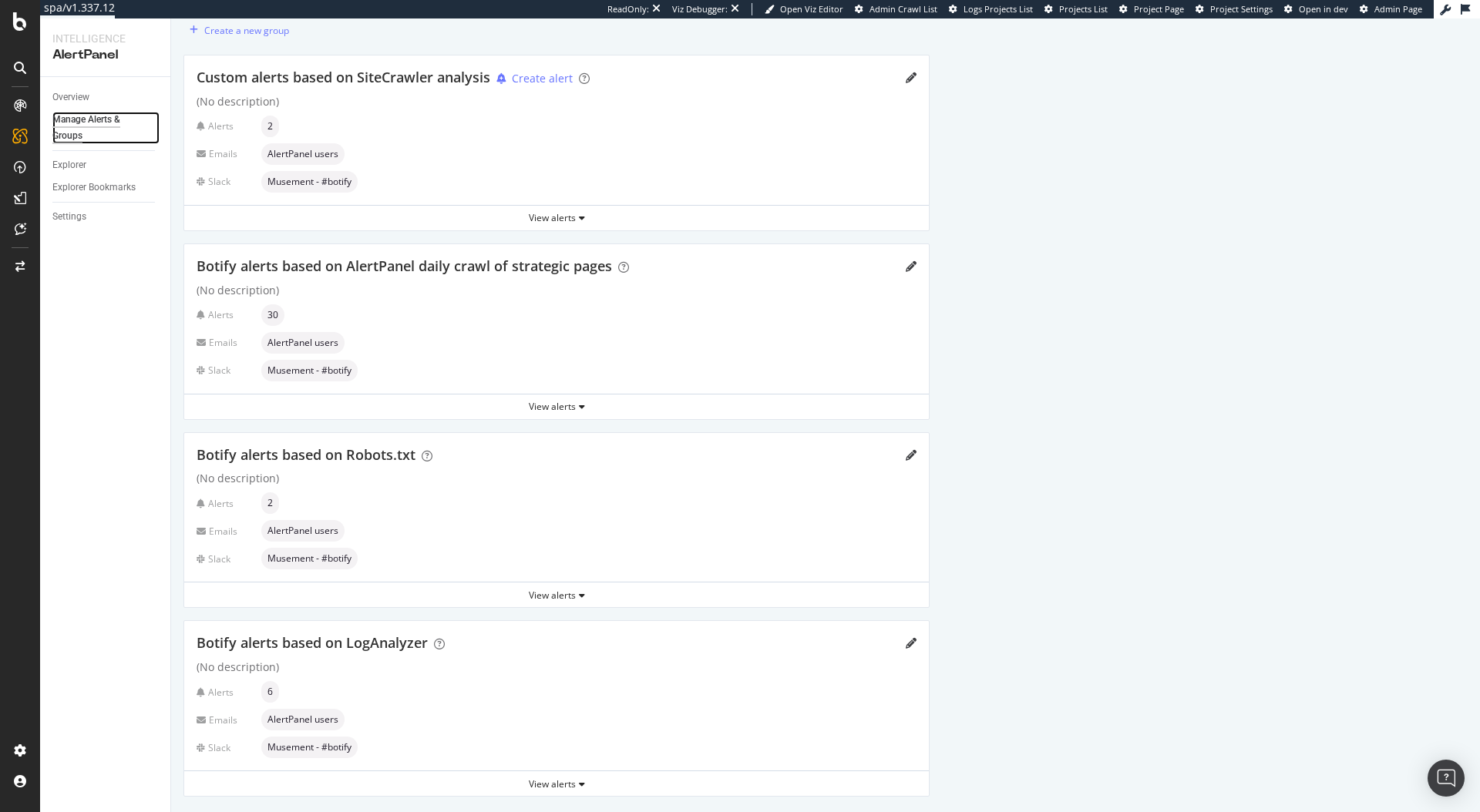
scroll to position [68, 0]
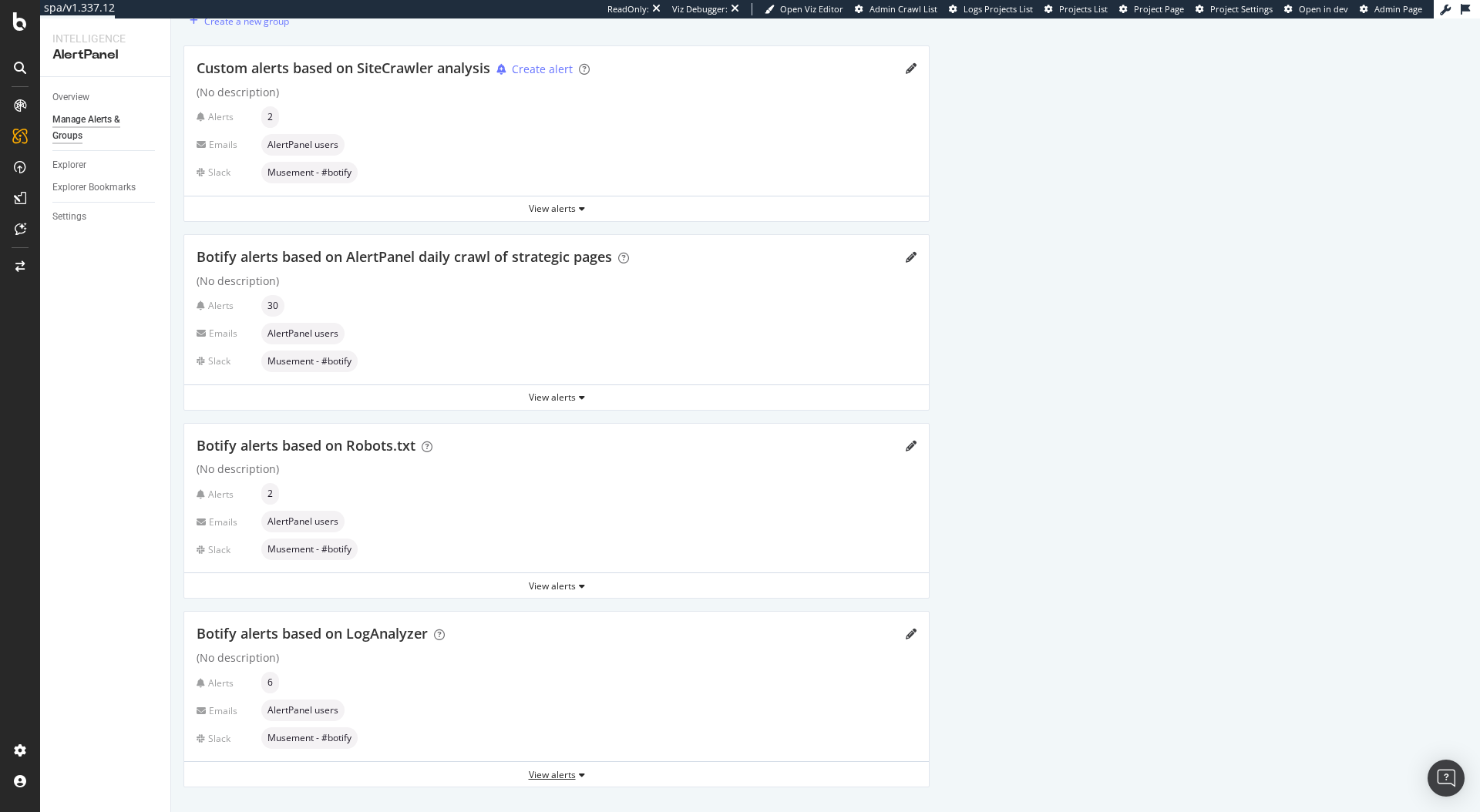
click at [561, 776] on div "View alerts" at bounding box center [556, 775] width 744 height 13
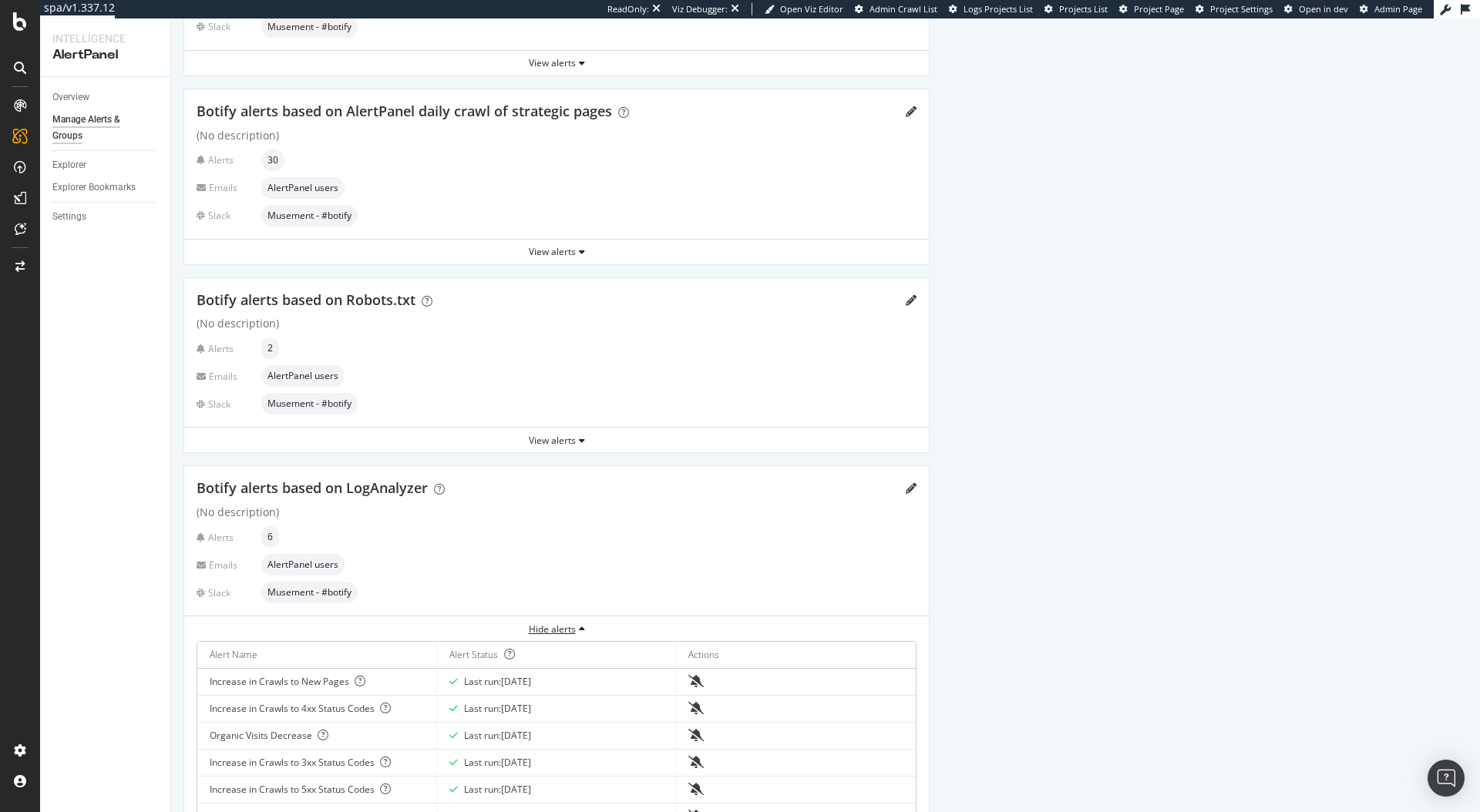
scroll to position [284, 0]
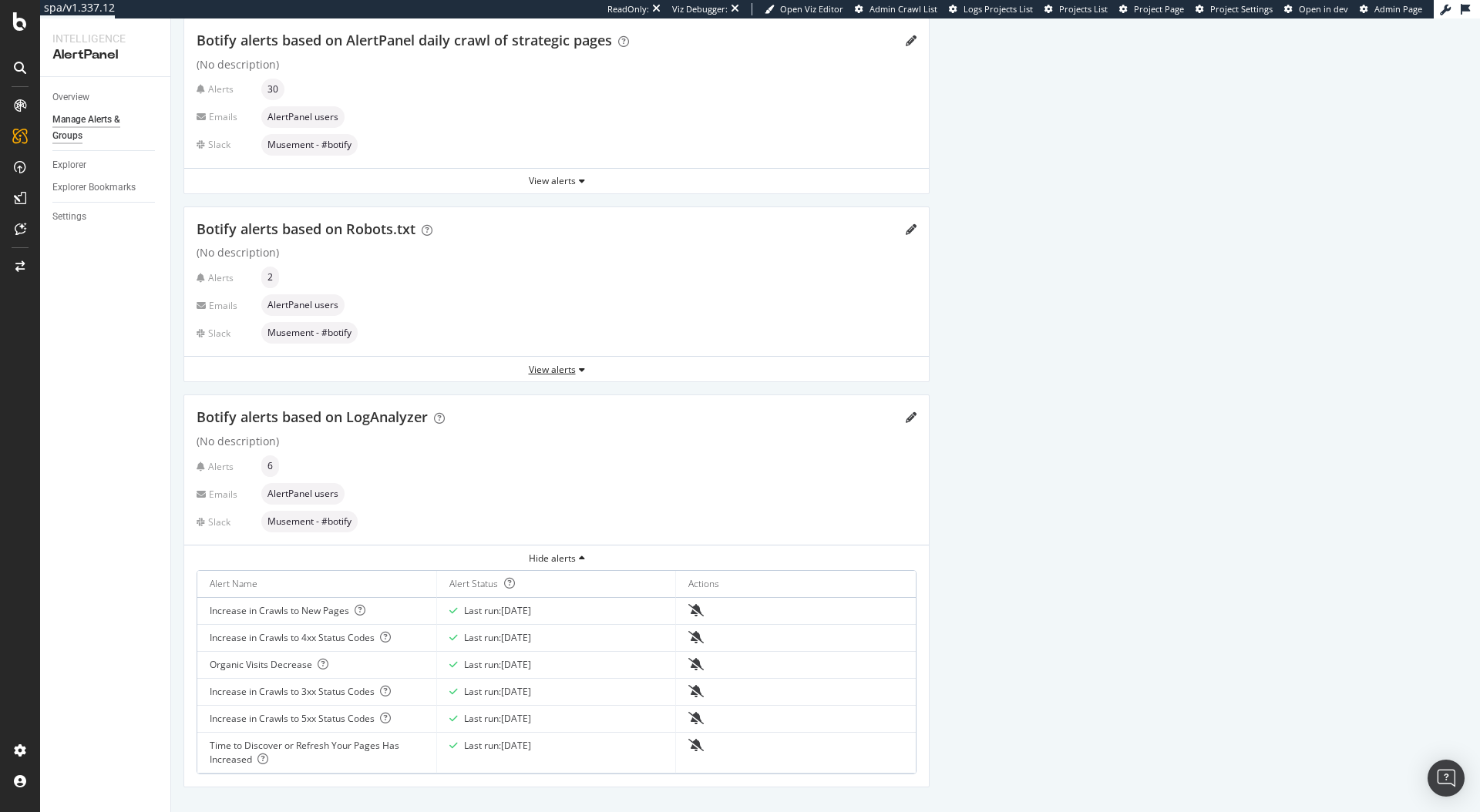
click at [589, 368] on div "View alerts" at bounding box center [556, 370] width 744 height 13
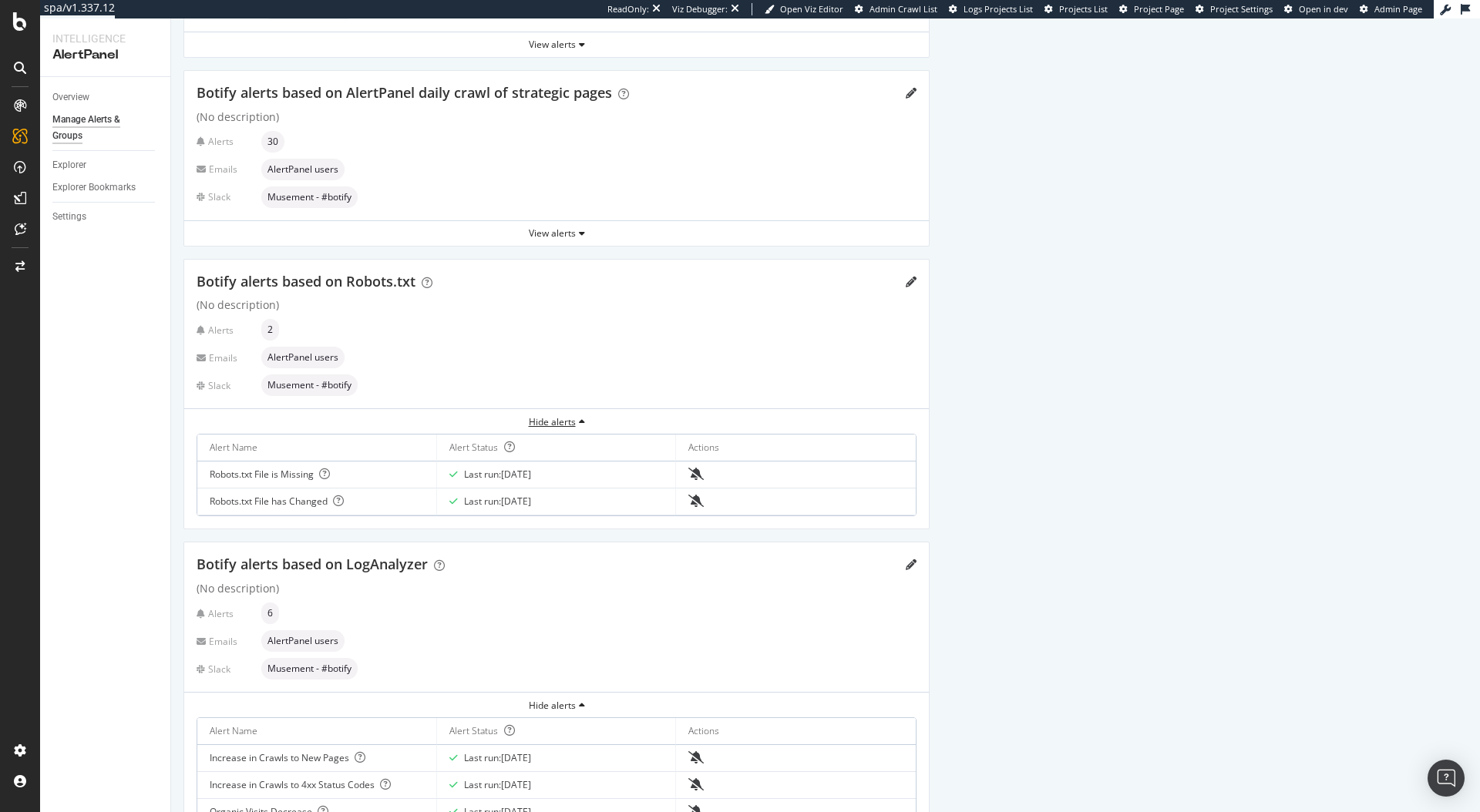
scroll to position [191, 0]
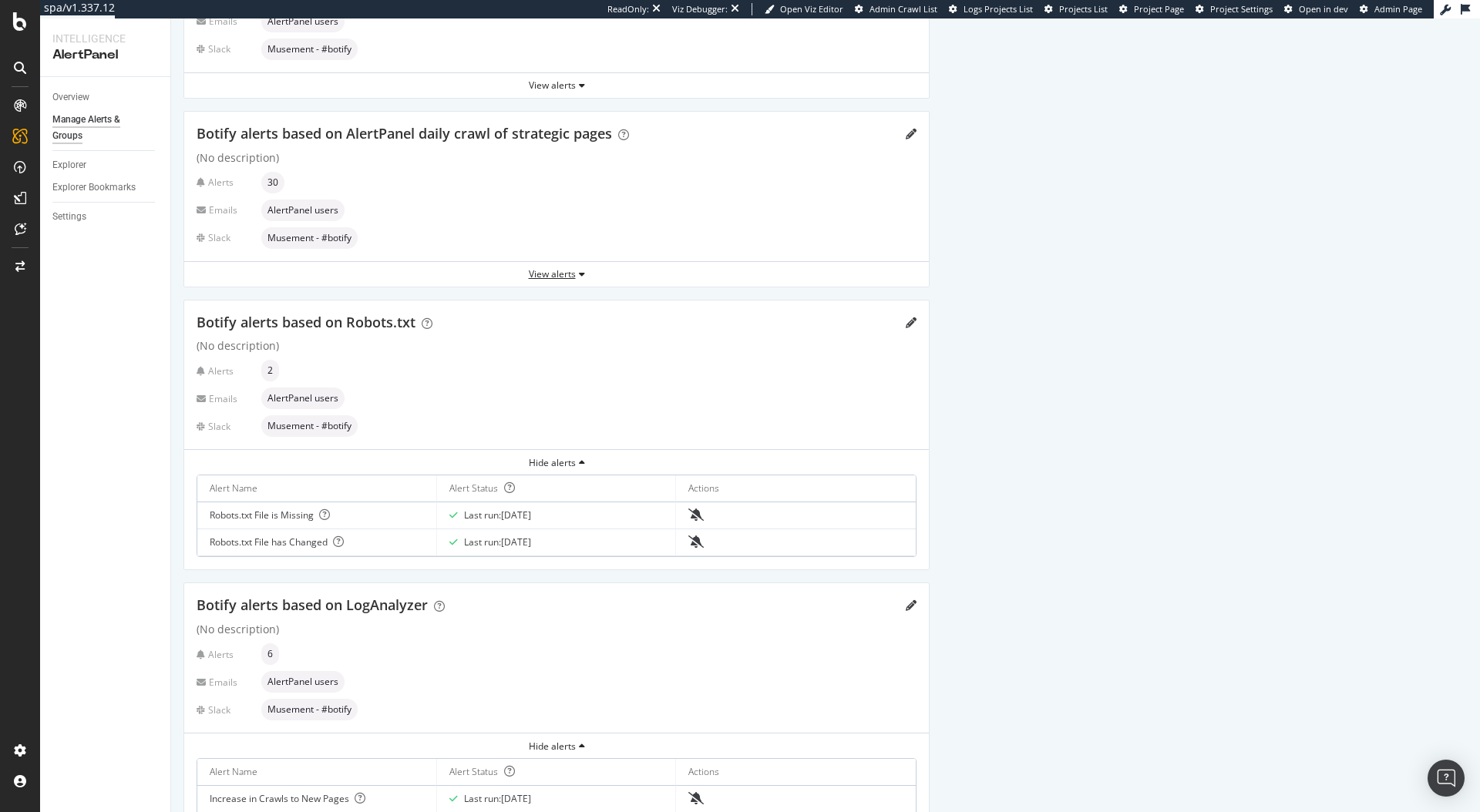
click at [564, 263] on div "View alerts" at bounding box center [556, 275] width 744 height 23
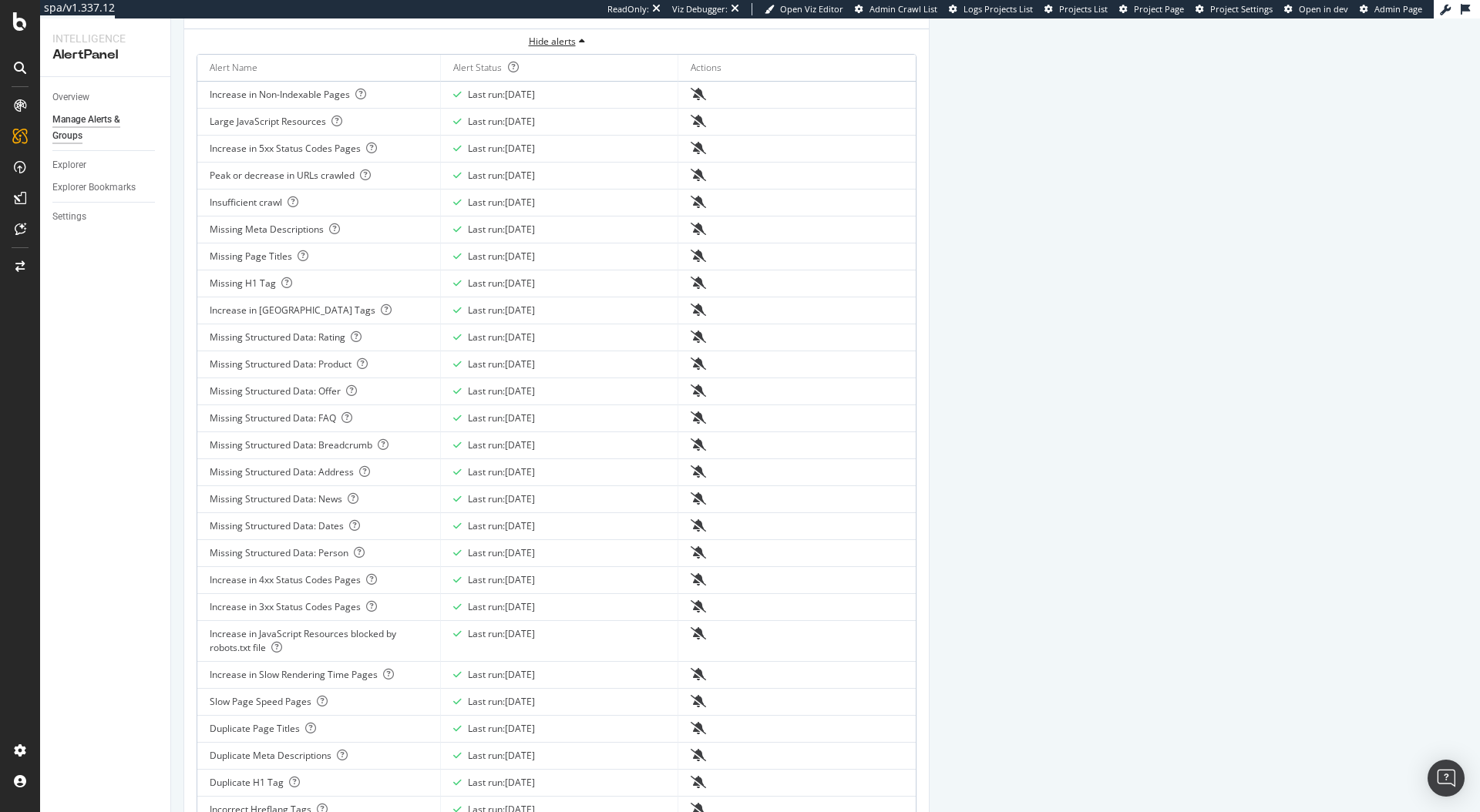
scroll to position [241, 0]
